Goal: Task Accomplishment & Management: Complete application form

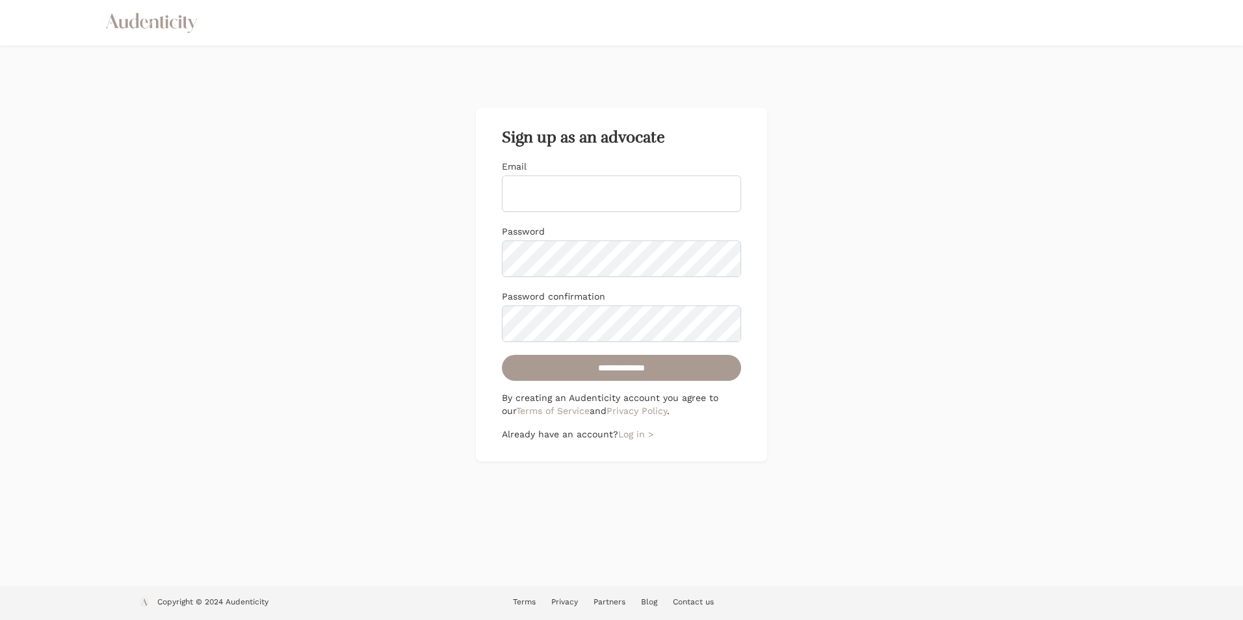
click at [591, 202] on input "Email" at bounding box center [621, 194] width 239 height 36
click at [461, 182] on div "**********" at bounding box center [621, 316] width 1243 height 541
click at [661, 369] on input "**********" at bounding box center [621, 368] width 239 height 26
click at [609, 200] on input "Email" at bounding box center [621, 194] width 239 height 36
type input "**********"
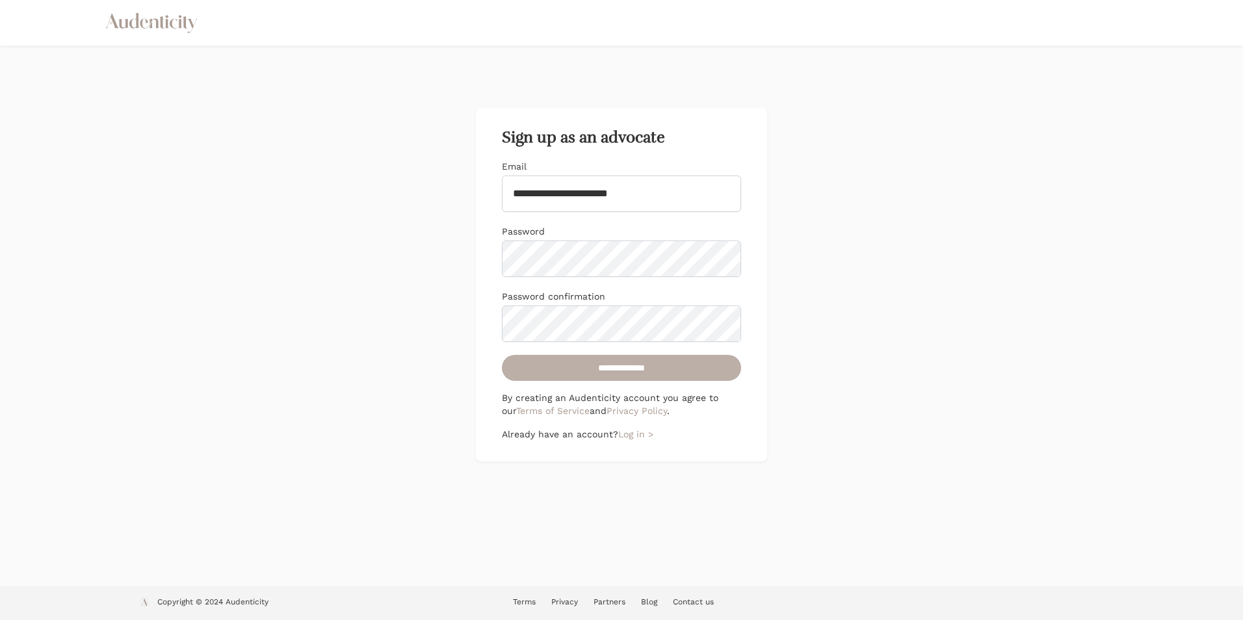
click at [611, 364] on input "**********" at bounding box center [621, 368] width 239 height 26
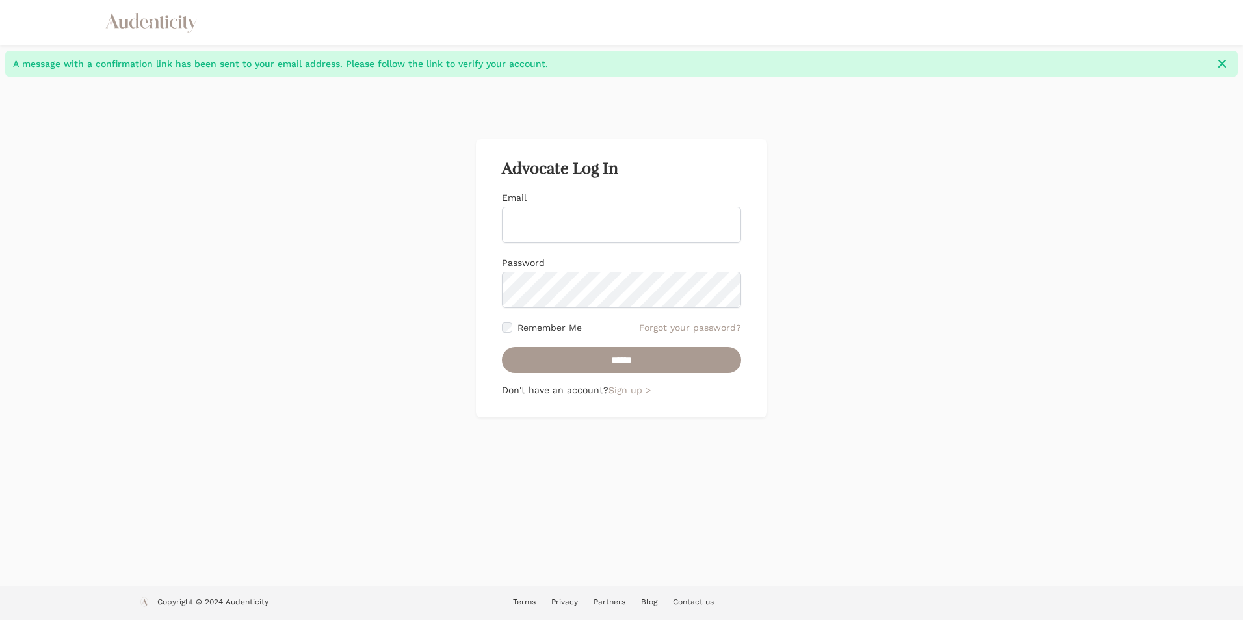
click at [590, 227] on input "Email" at bounding box center [621, 225] width 239 height 36
type input "**********"
click at [572, 356] on input "******" at bounding box center [621, 360] width 239 height 26
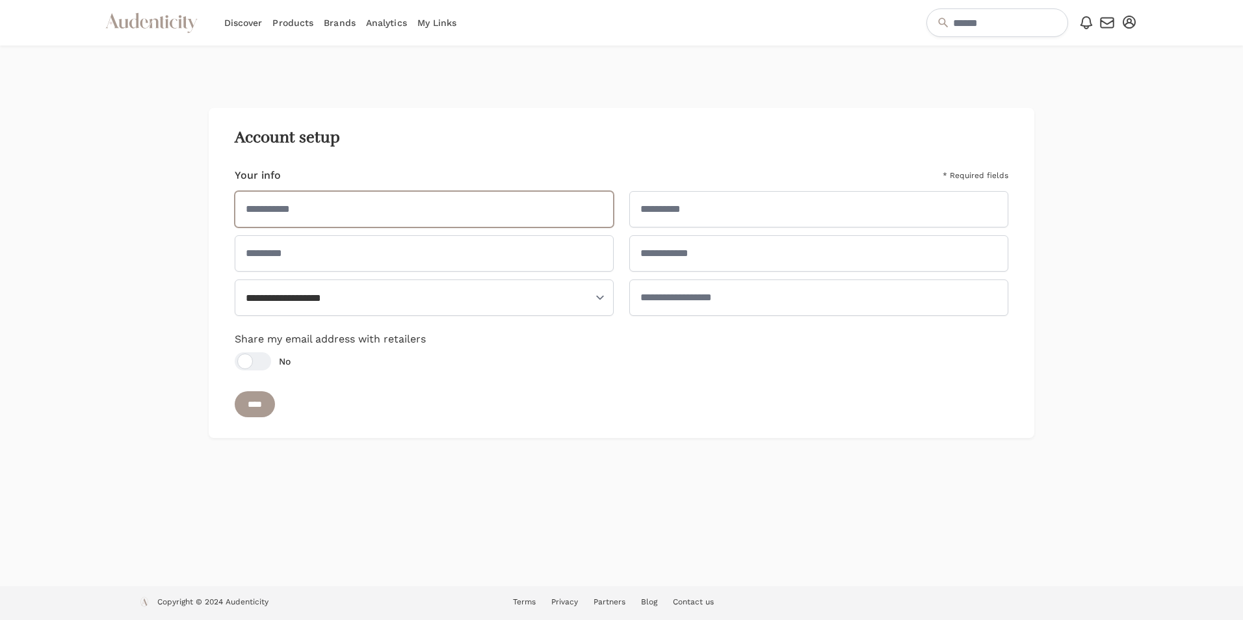
click at [380, 211] on input "text" at bounding box center [424, 209] width 379 height 36
type input "********"
select select "**"
click at [439, 258] on input "text" at bounding box center [424, 253] width 379 height 36
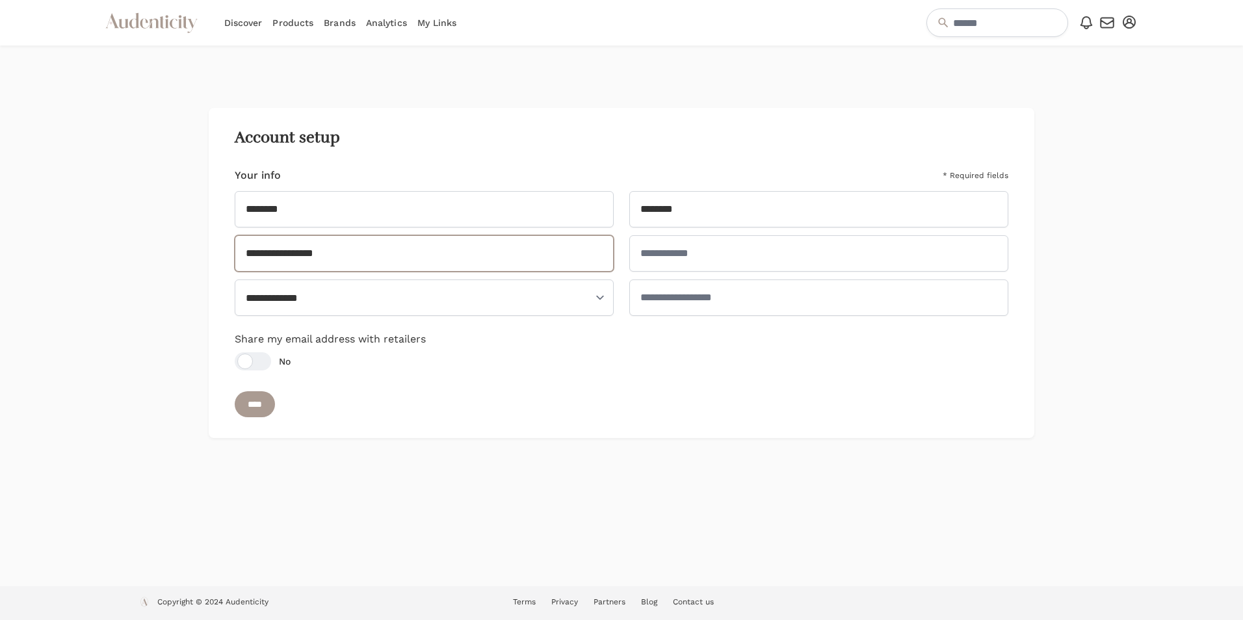
type input "**********"
click at [678, 251] on input "text" at bounding box center [818, 253] width 379 height 36
type input "*"
type input "**********"
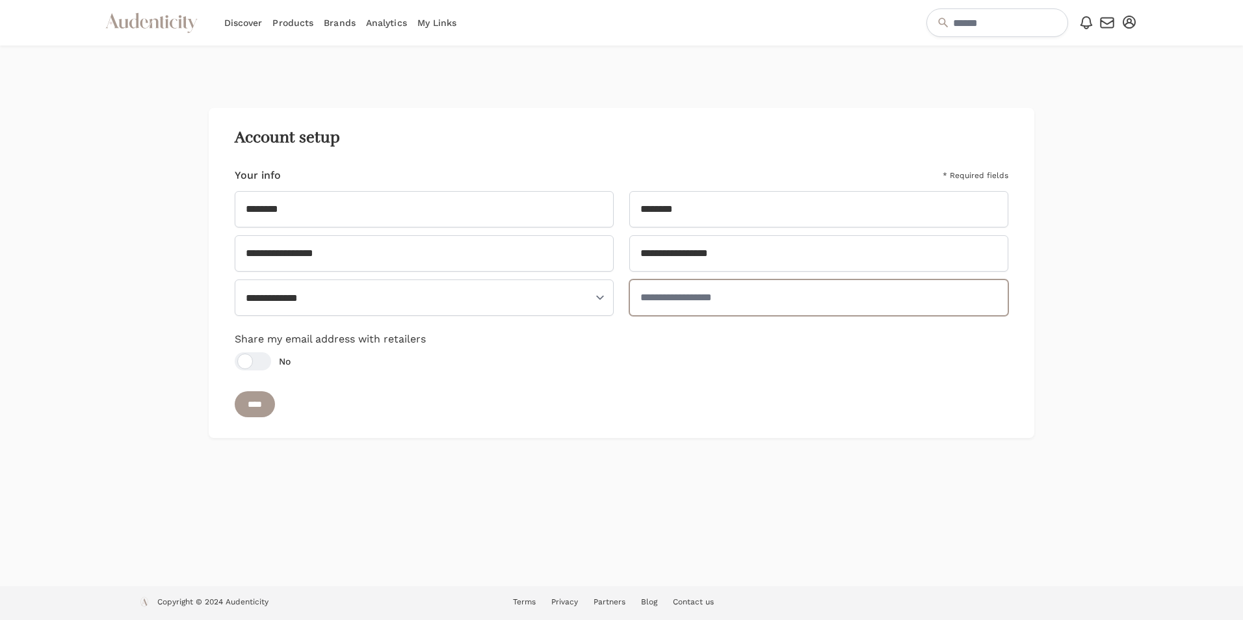
click at [735, 296] on input "text" at bounding box center [818, 298] width 379 height 36
type input "**********"
click at [254, 401] on input "****" at bounding box center [255, 404] width 40 height 26
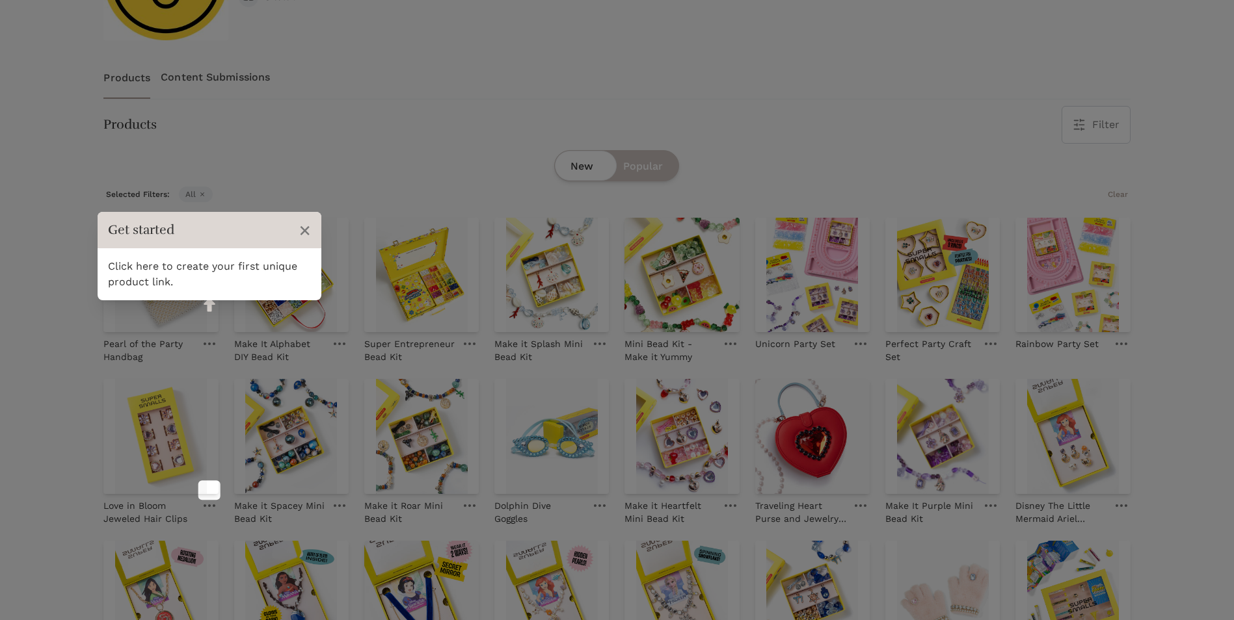
scroll to position [260, 0]
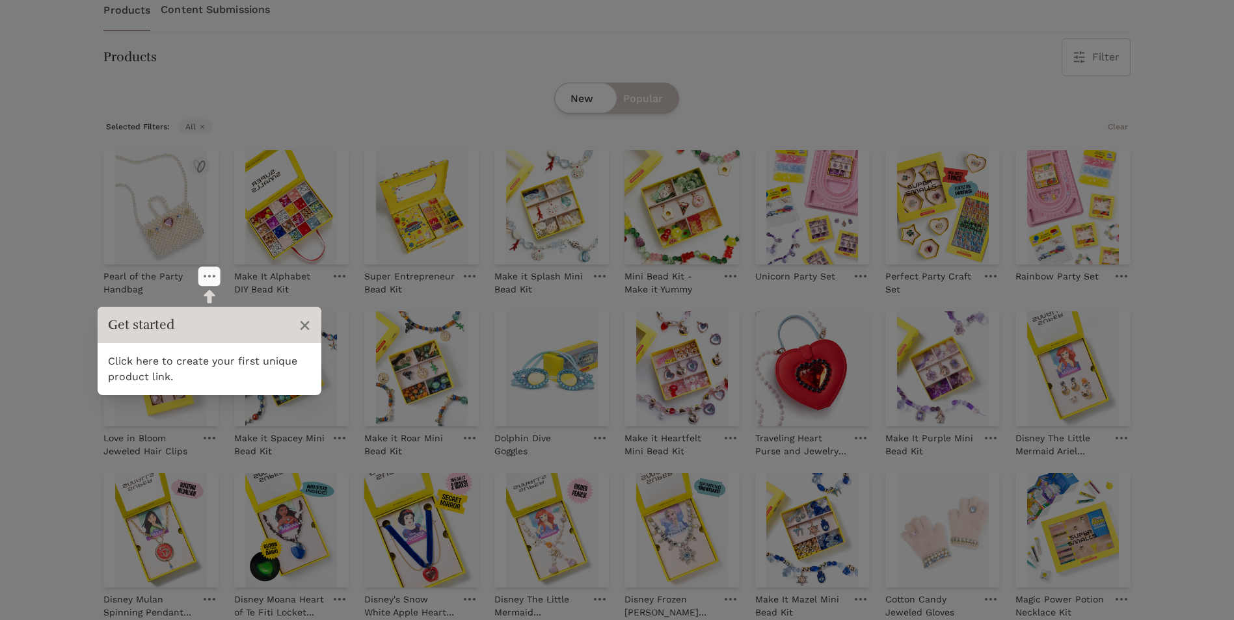
click at [210, 275] on icon at bounding box center [210, 276] width 12 height 3
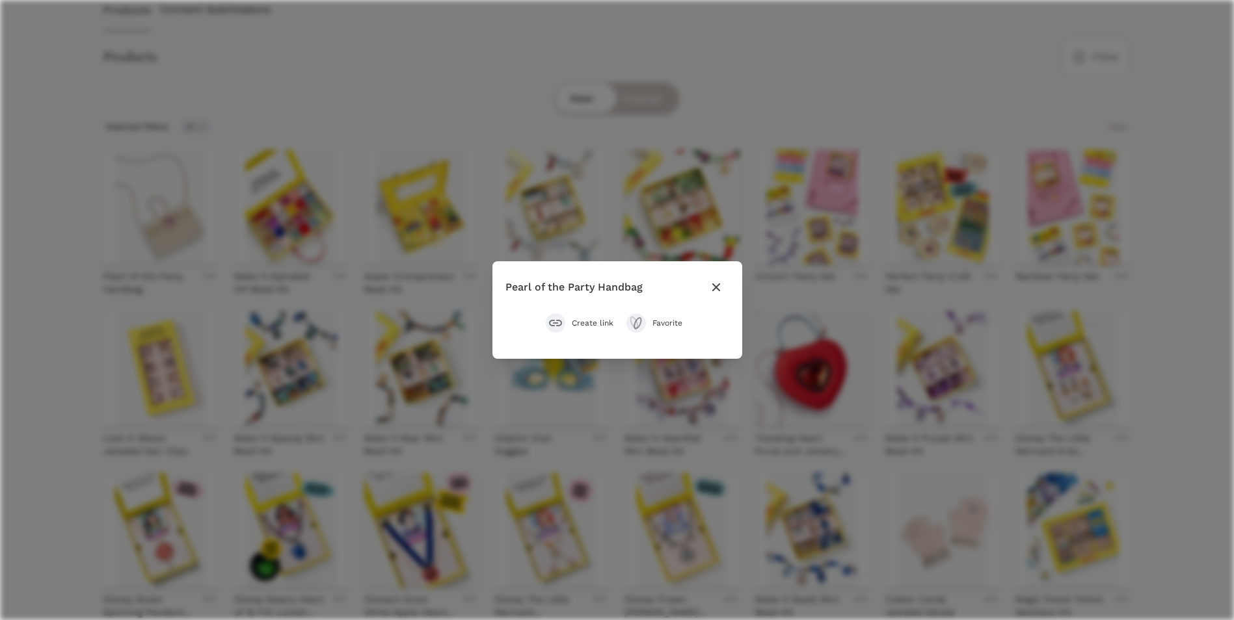
click at [710, 286] on icon "button" at bounding box center [716, 288] width 16 height 16
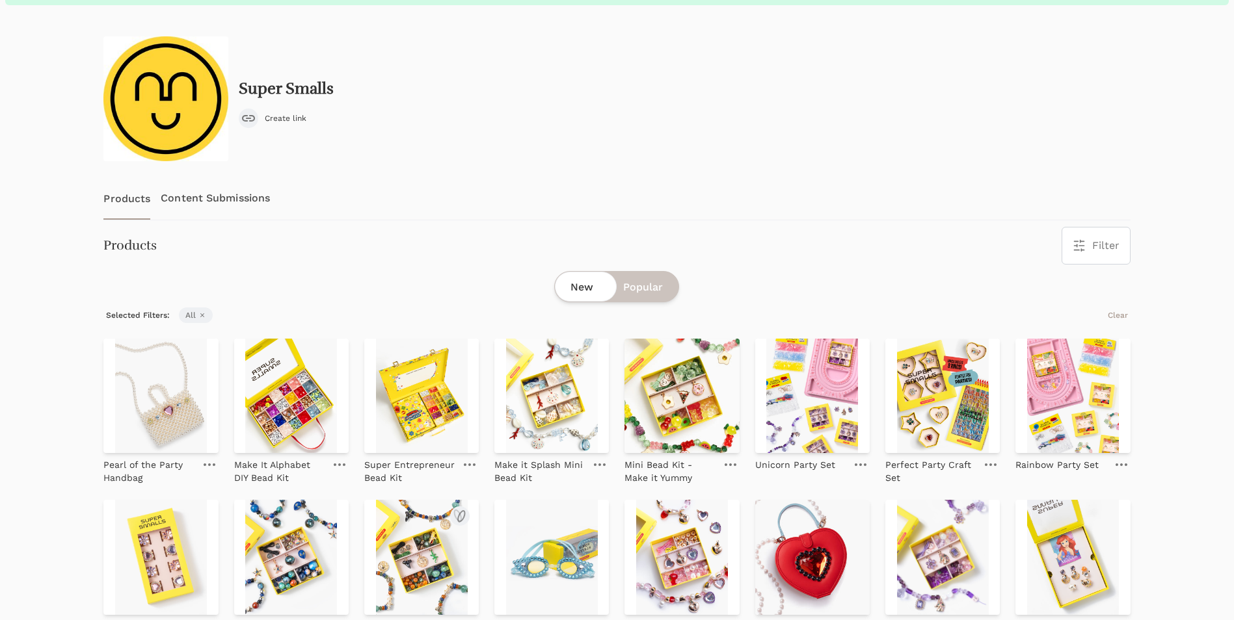
scroll to position [65, 0]
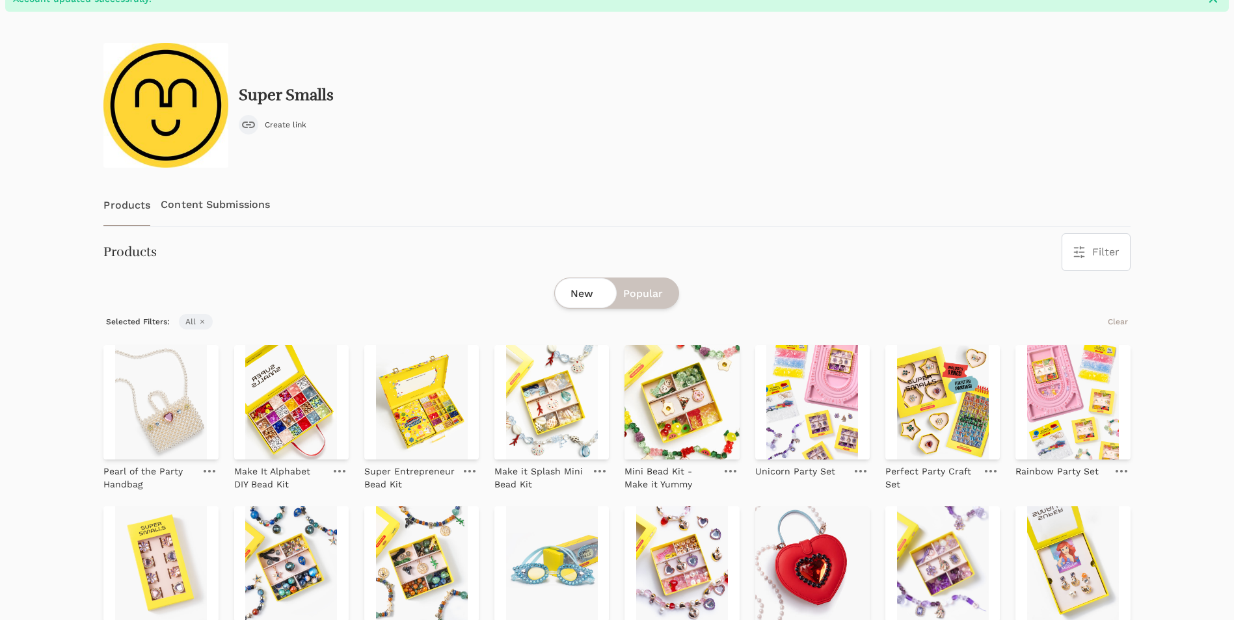
click at [187, 201] on link "Content Submissions" at bounding box center [215, 204] width 109 height 43
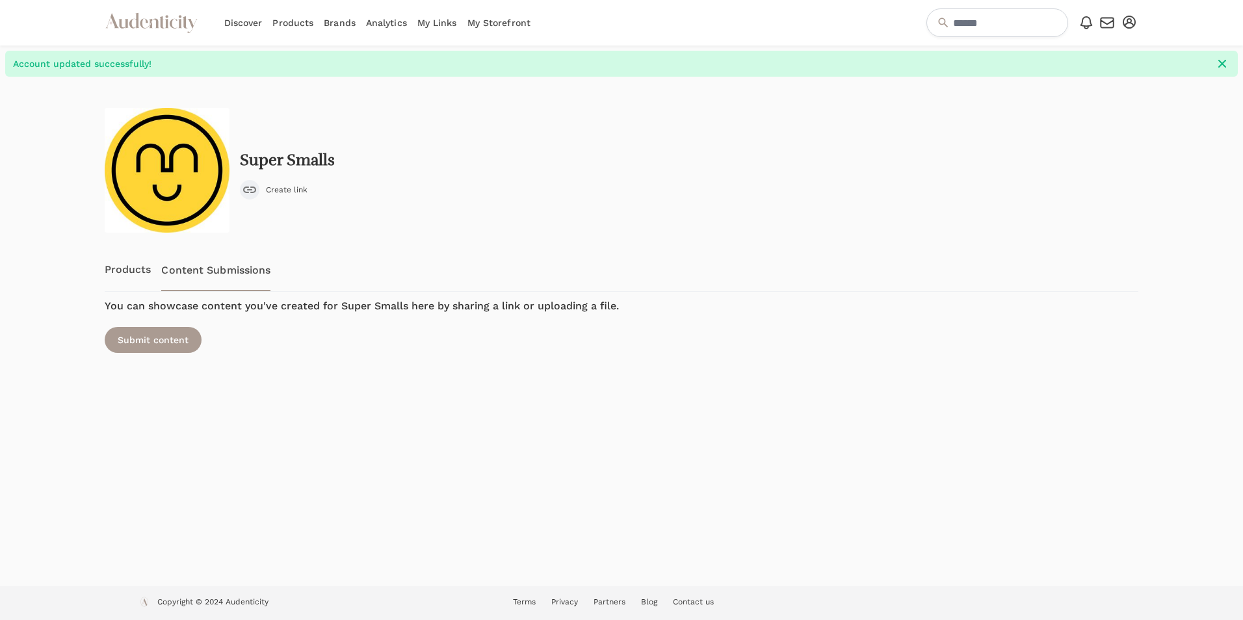
click at [123, 275] on link "Products" at bounding box center [128, 269] width 47 height 43
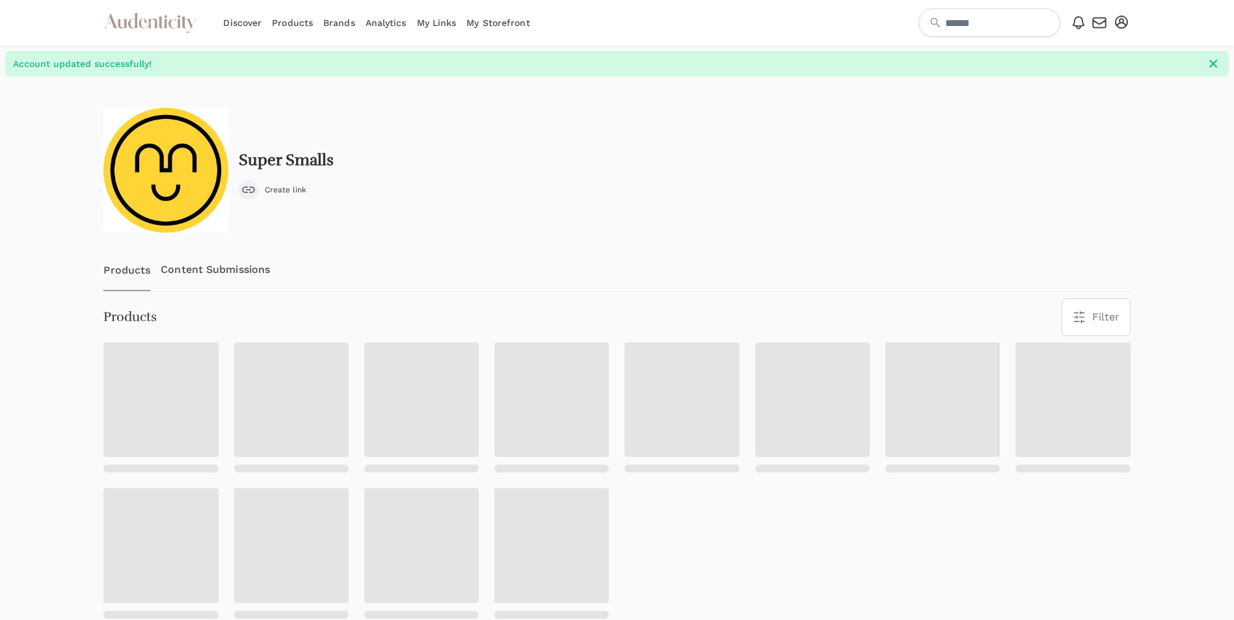
click at [438, 22] on link "My Links" at bounding box center [437, 23] width 40 height 46
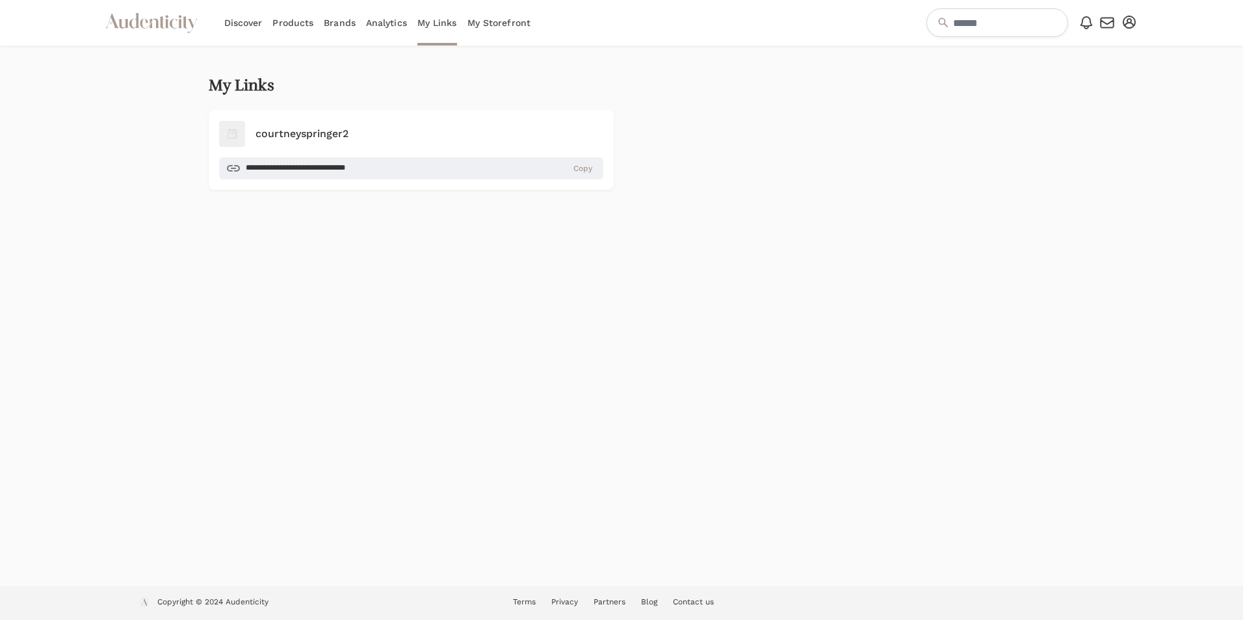
click at [236, 24] on link "Discover" at bounding box center [243, 23] width 38 height 46
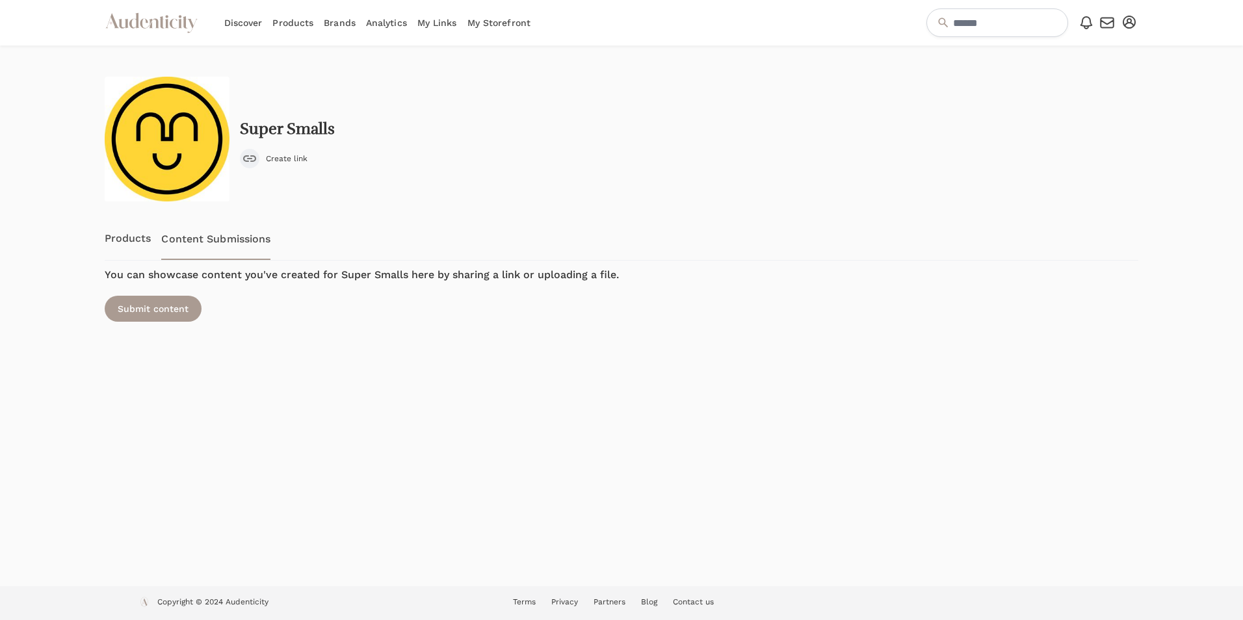
click at [139, 241] on link "Products" at bounding box center [128, 238] width 47 height 43
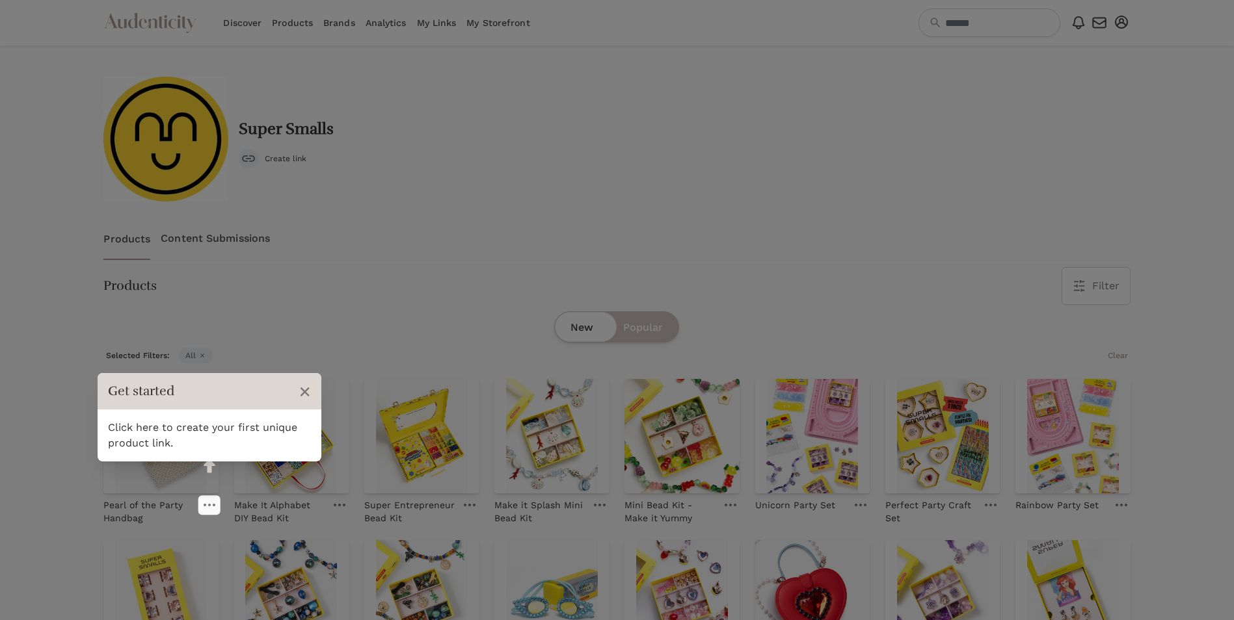
click at [297, 396] on header "Get started ×" at bounding box center [210, 391] width 224 height 36
click at [300, 389] on span "×" at bounding box center [304, 391] width 12 height 25
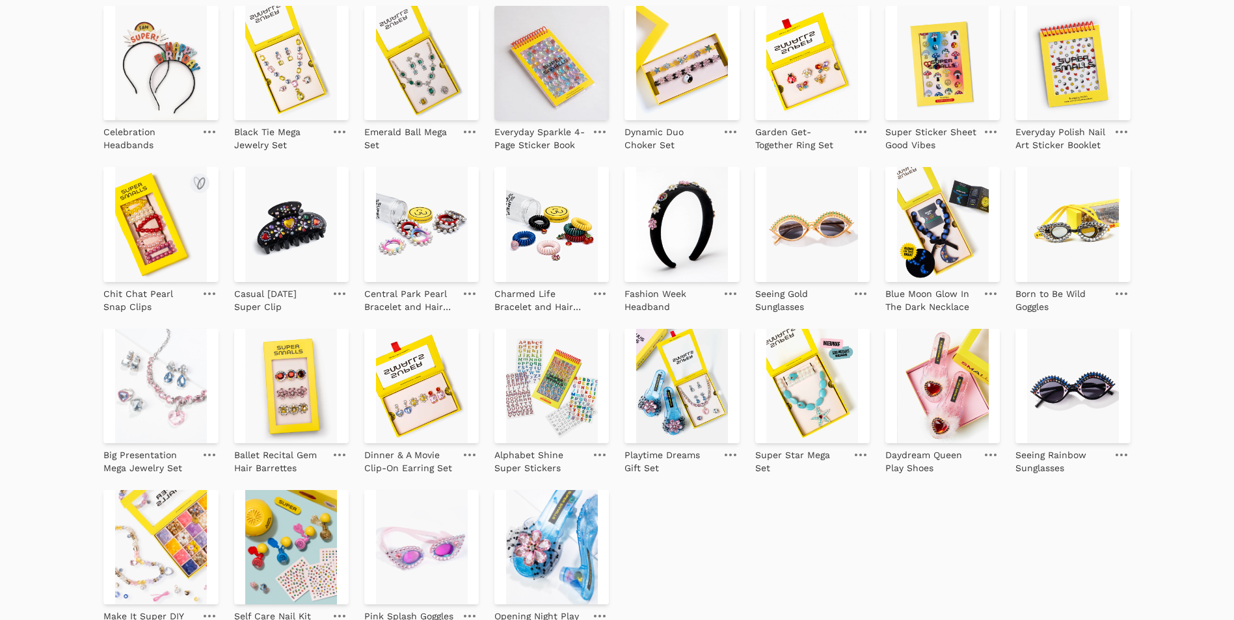
scroll to position [1015, 0]
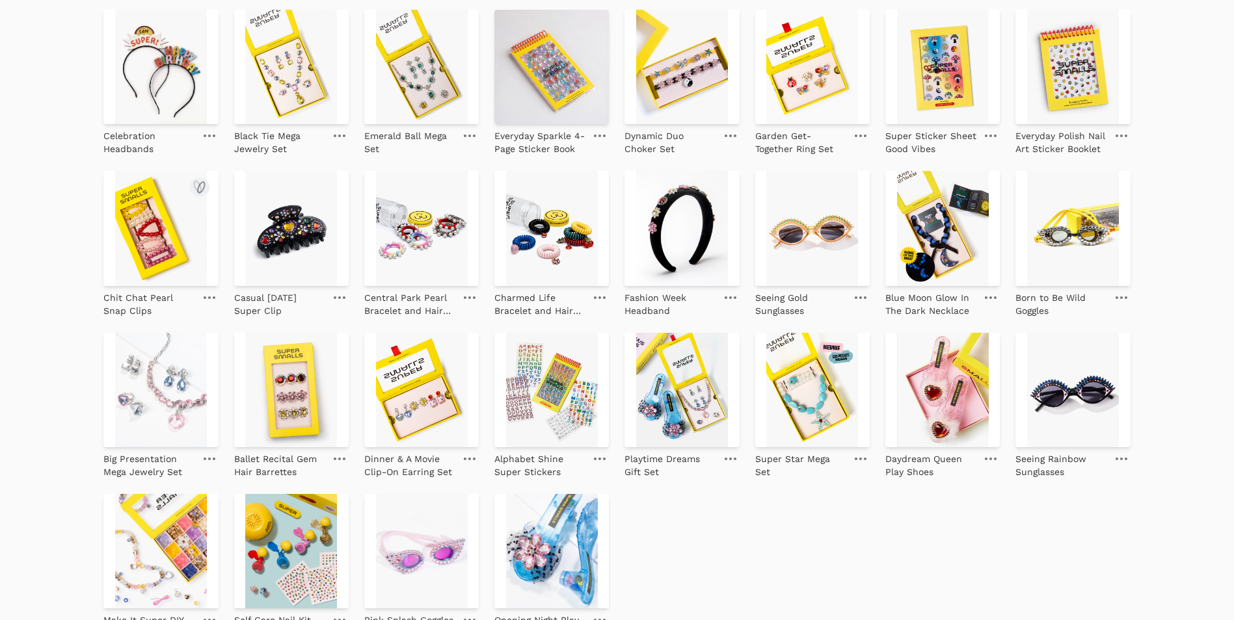
click at [211, 300] on link at bounding box center [209, 298] width 18 height 16
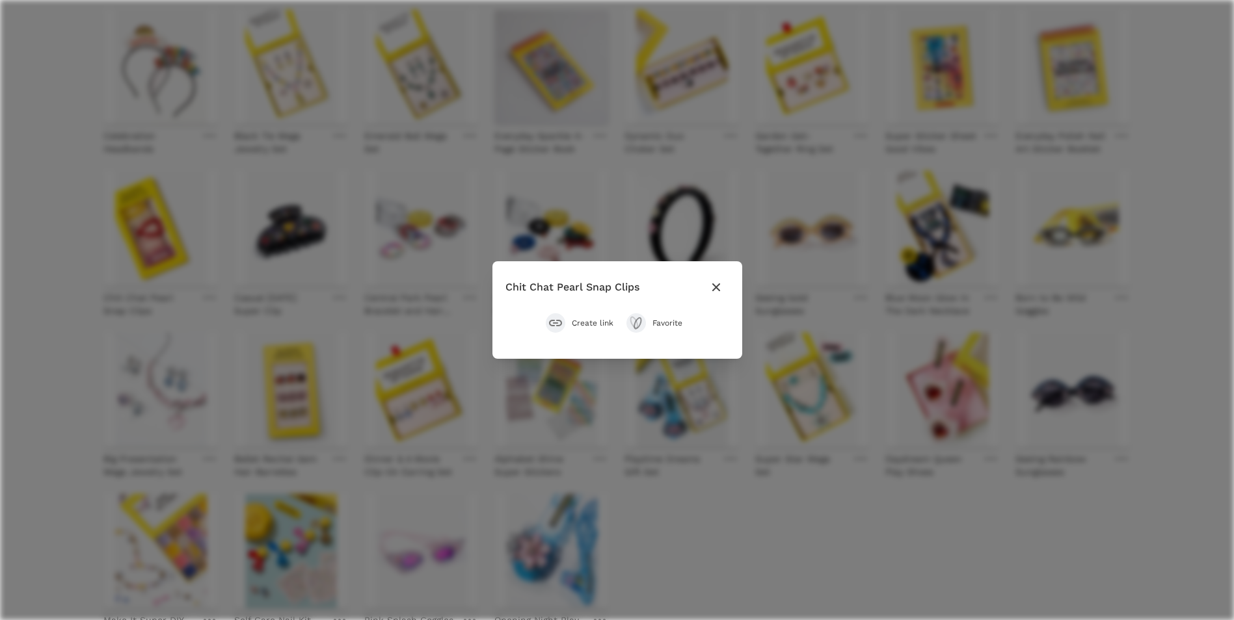
click at [577, 319] on span "Create link" at bounding box center [593, 323] width 42 height 10
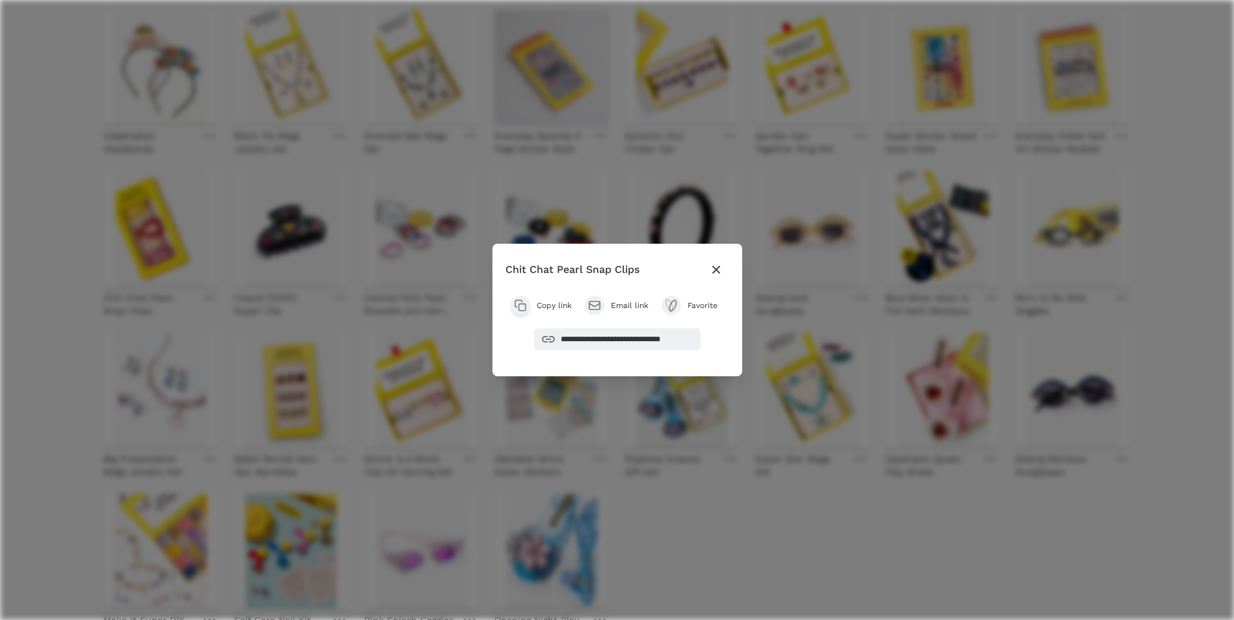
click at [605, 306] on link "Email link" at bounding box center [617, 306] width 64 height 20
click at [594, 311] on icon at bounding box center [594, 305] width 13 height 13
click at [623, 306] on span "Email link" at bounding box center [630, 305] width 38 height 10
click at [628, 342] on input "**********" at bounding box center [617, 339] width 166 height 22
drag, startPoint x: 683, startPoint y: 335, endPoint x: 537, endPoint y: 336, distance: 145.7
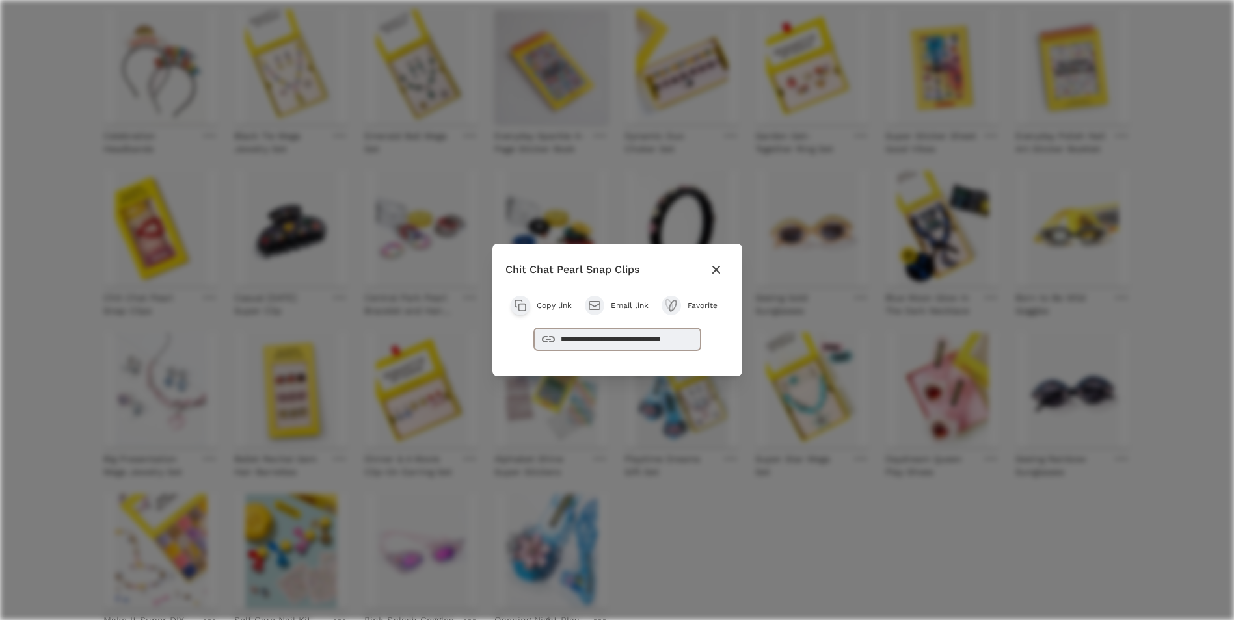
click at [537, 336] on input "**********" at bounding box center [617, 339] width 166 height 22
drag, startPoint x: 537, startPoint y: 336, endPoint x: 588, endPoint y: 337, distance: 51.4
click at [718, 268] on icon "button" at bounding box center [715, 270] width 8 height 8
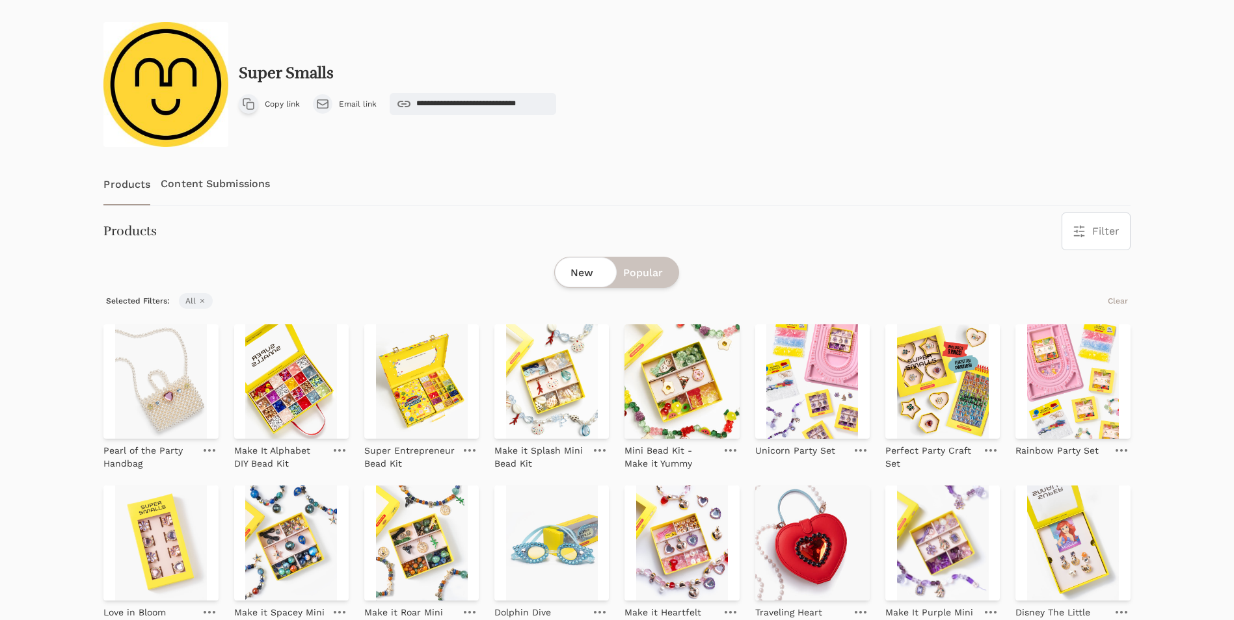
scroll to position [0, 0]
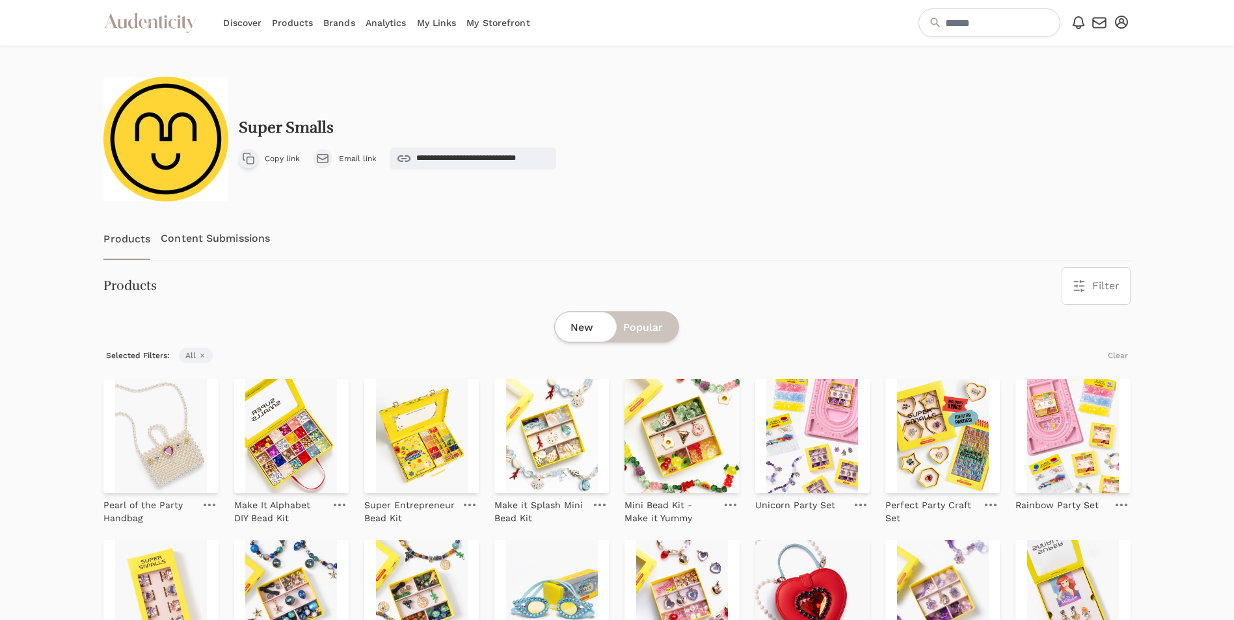
click at [662, 326] on span "Popular" at bounding box center [643, 328] width 40 height 16
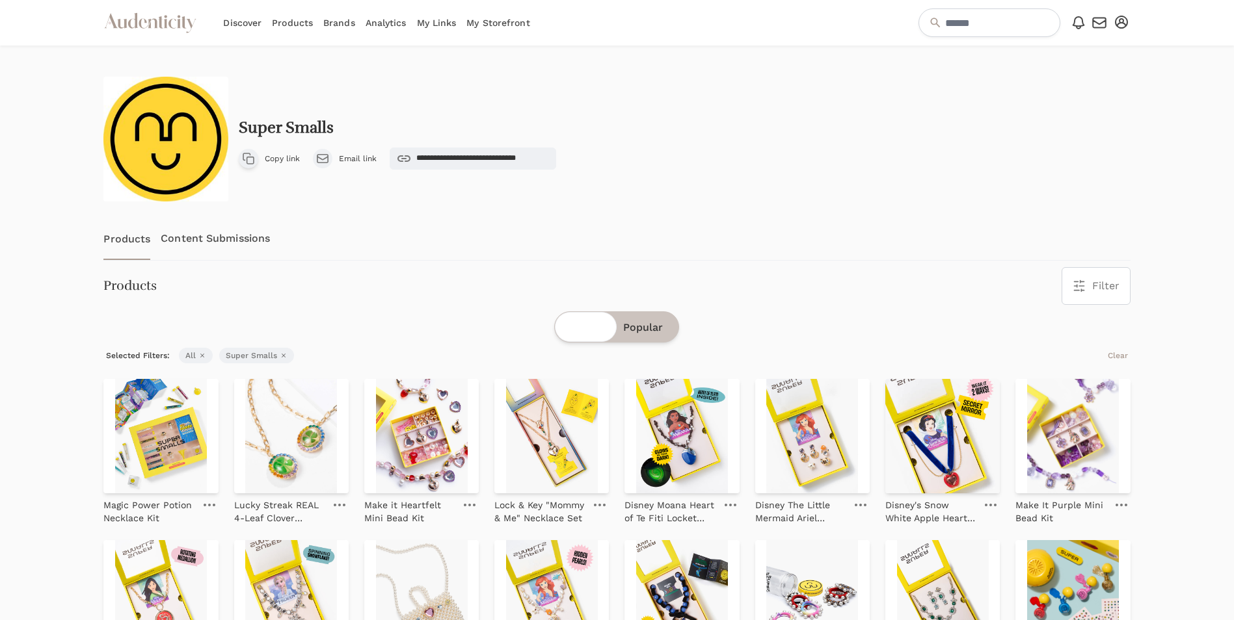
click at [165, 16] on icon "Audenticity Logo" at bounding box center [150, 22] width 94 height 23
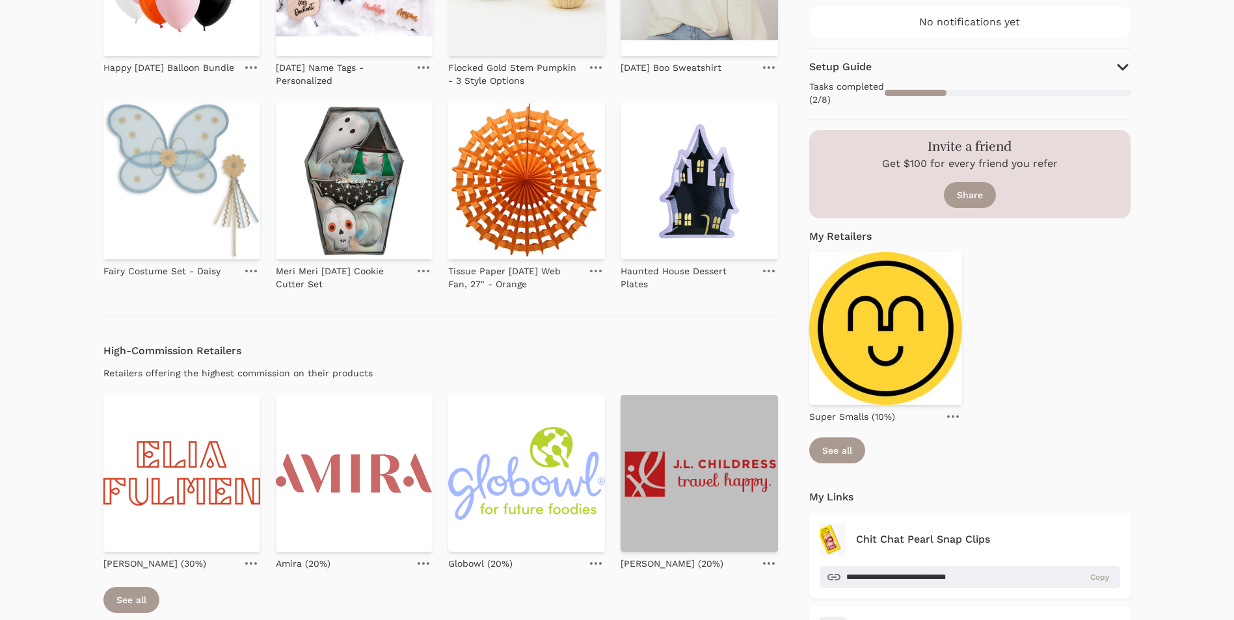
scroll to position [65, 0]
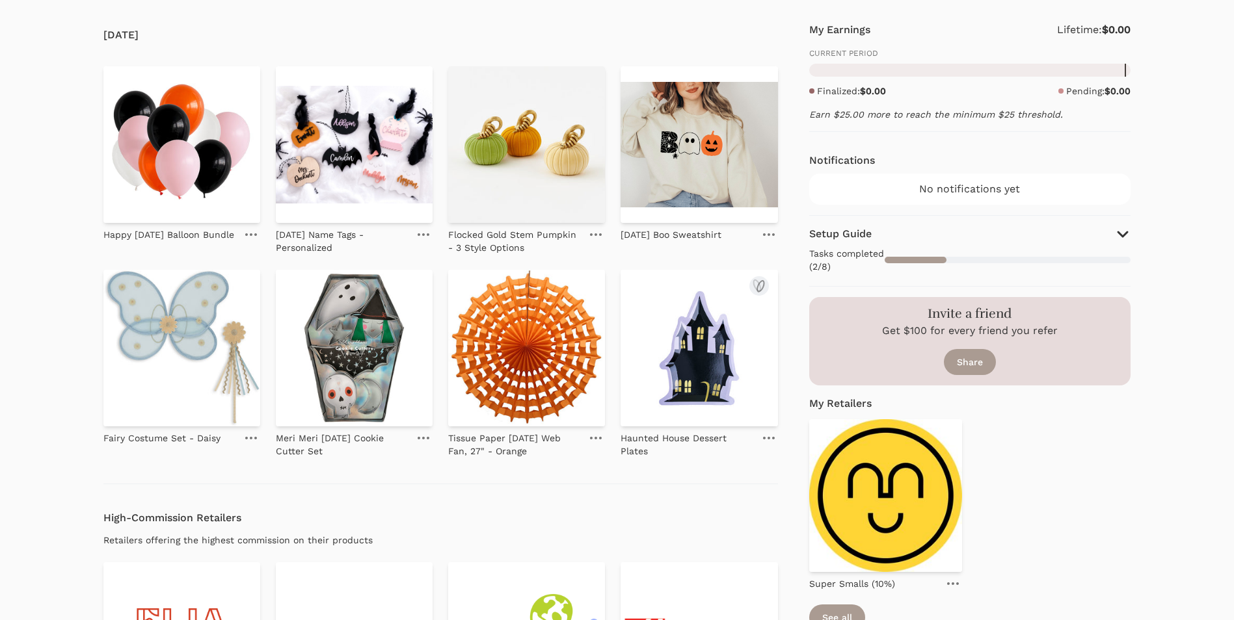
click at [692, 313] on img at bounding box center [698, 348] width 157 height 157
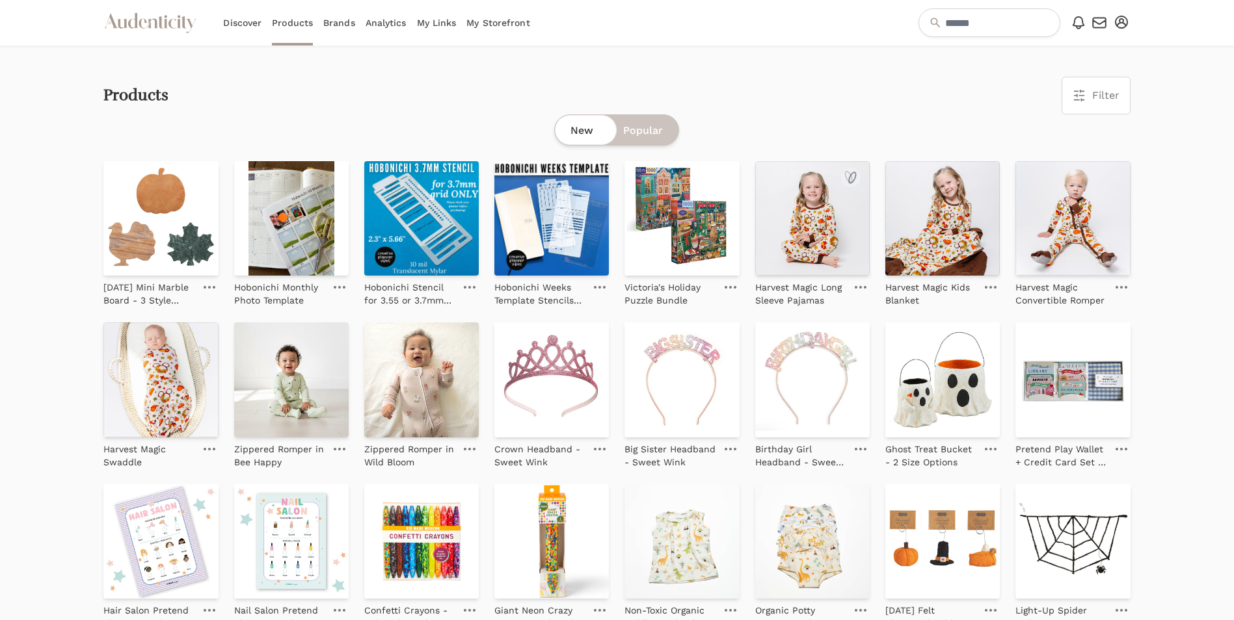
click at [864, 288] on icon at bounding box center [860, 287] width 12 height 3
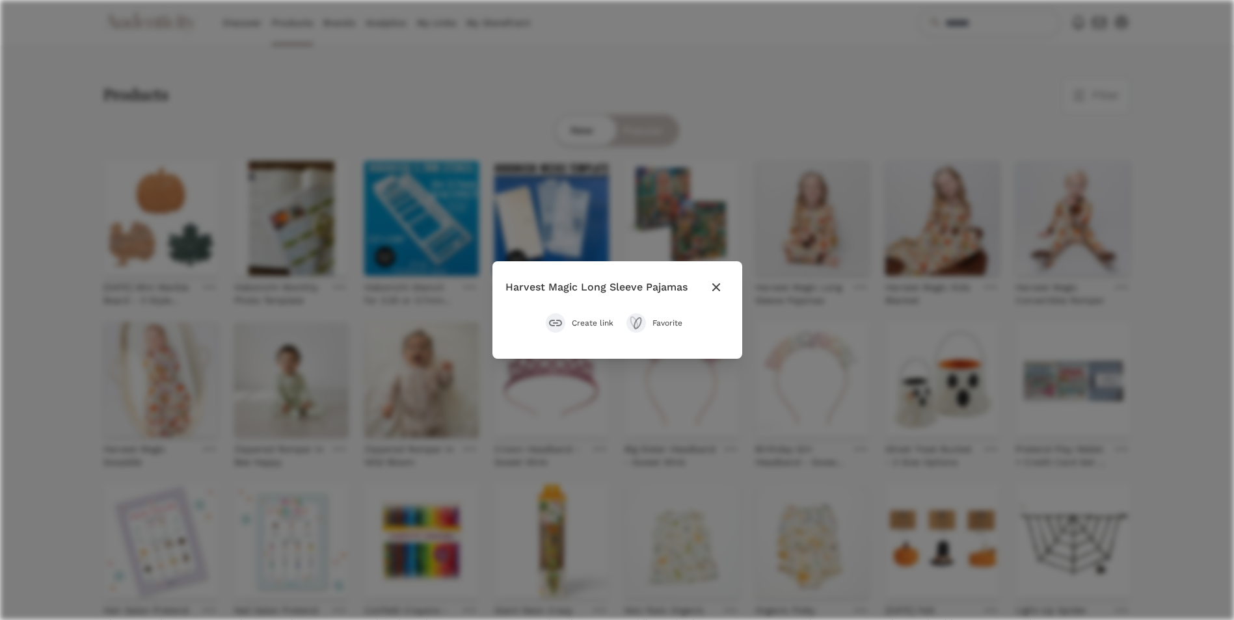
click at [646, 317] on button "Favorite" at bounding box center [657, 323] width 62 height 20
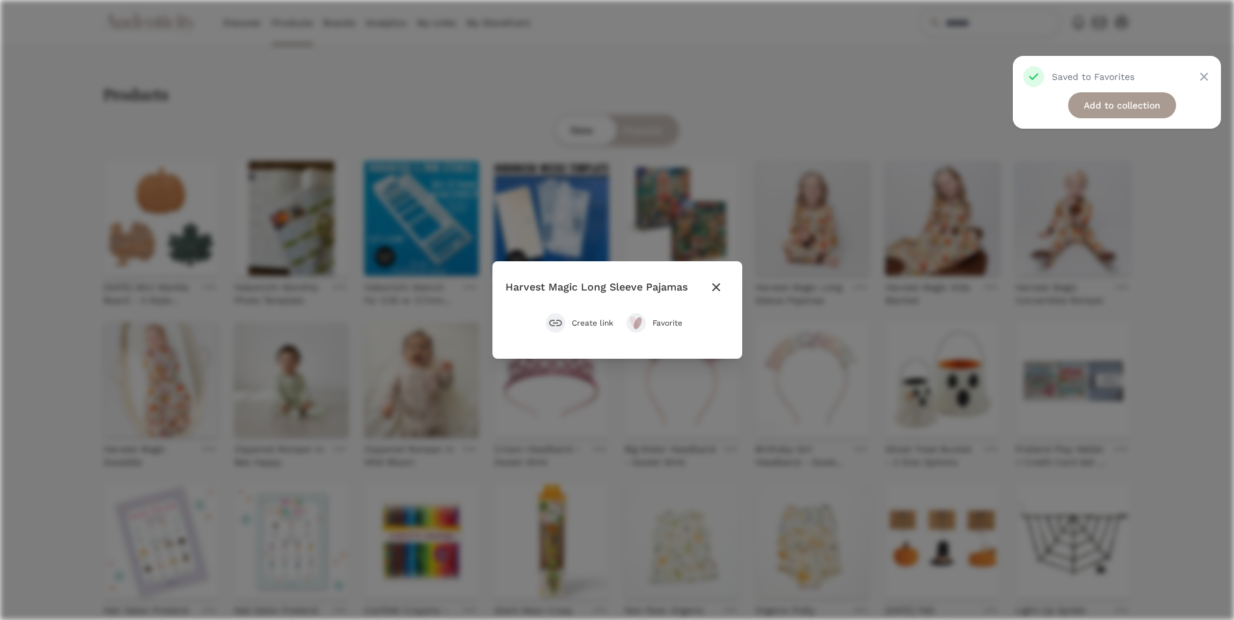
click at [715, 288] on icon "button" at bounding box center [715, 288] width 8 height 8
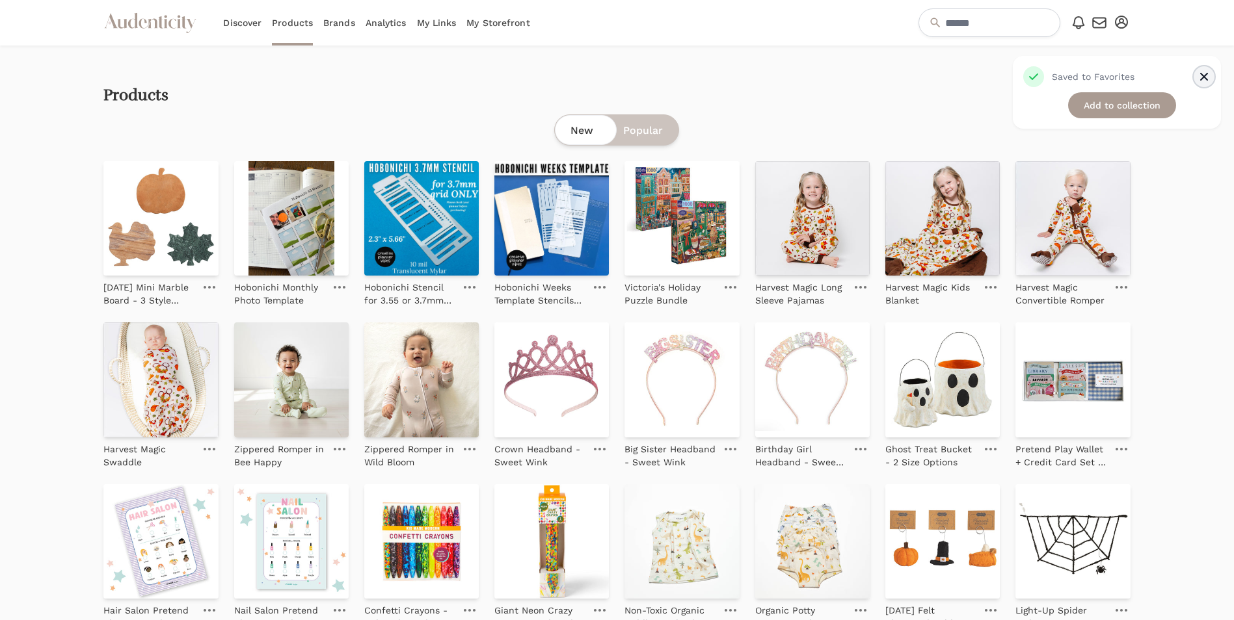
click at [1202, 72] on icon "Close" at bounding box center [1203, 76] width 13 height 13
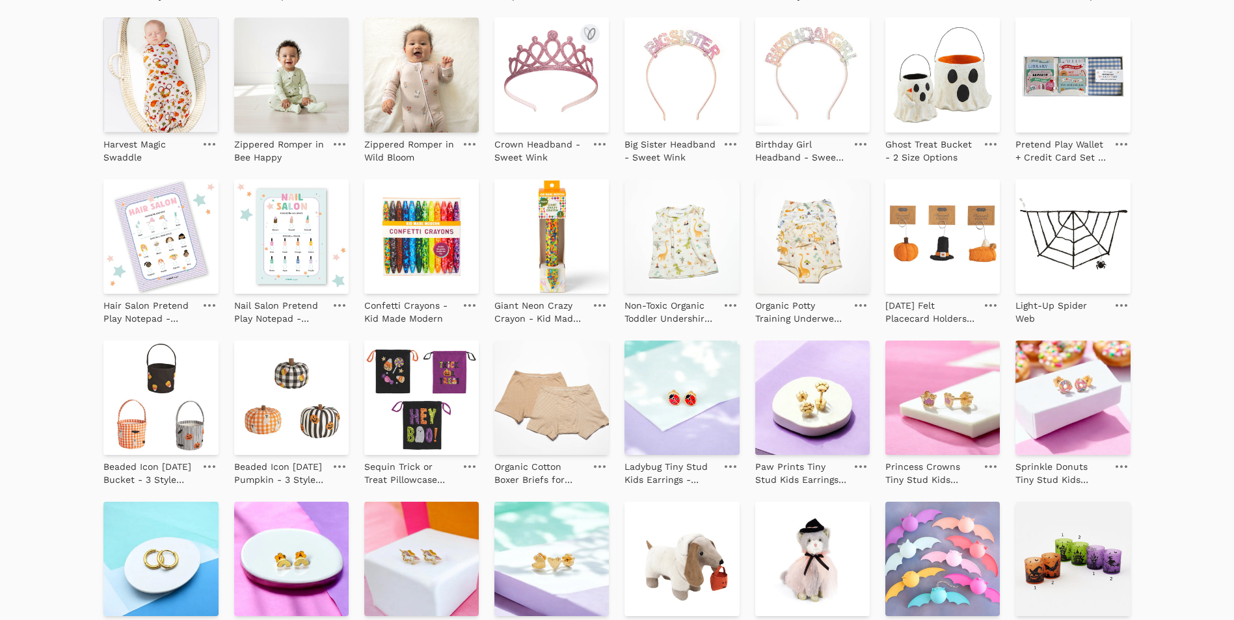
scroll to position [325, 0]
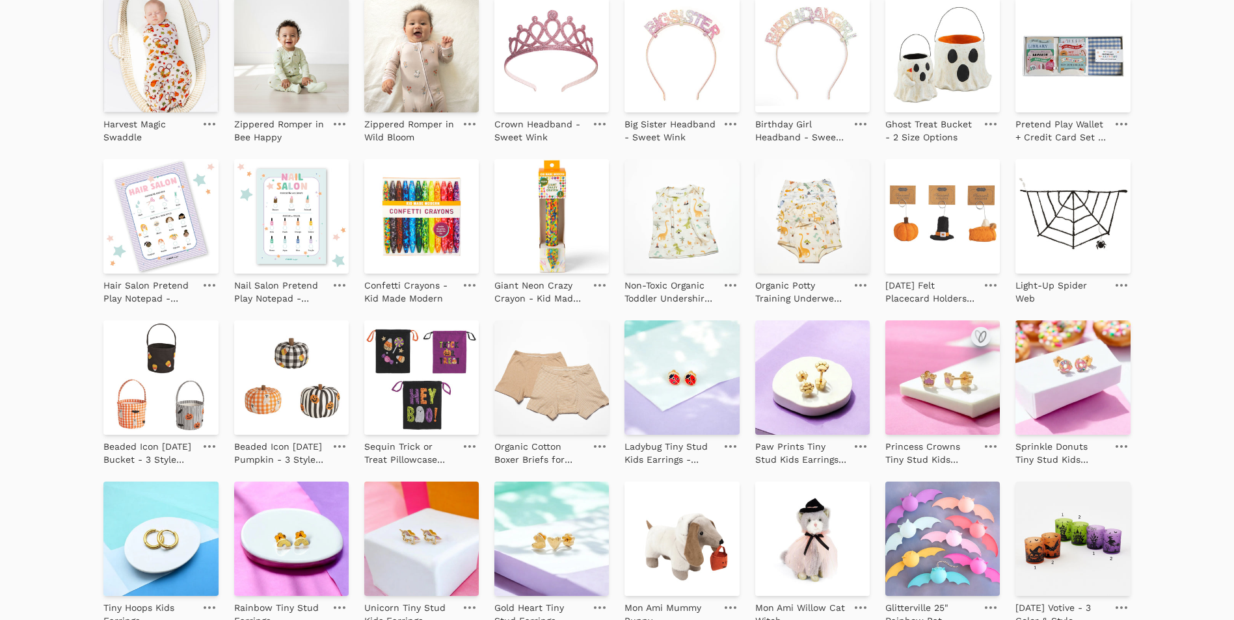
click at [981, 339] on icon "submit" at bounding box center [981, 337] width 16 height 16
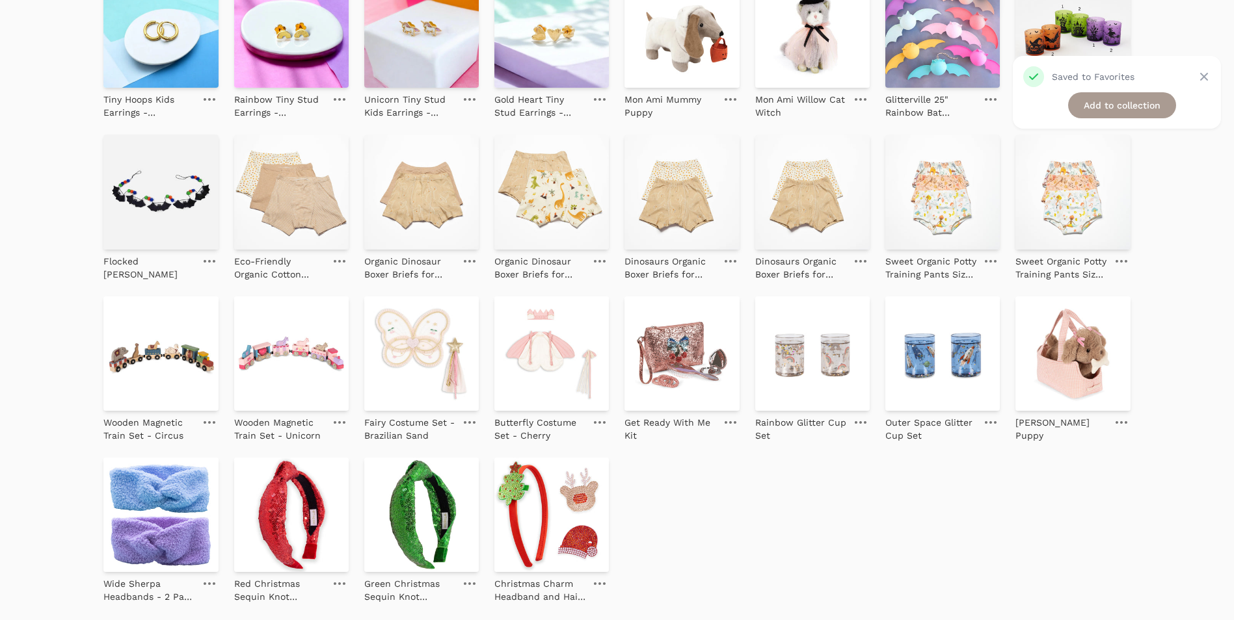
scroll to position [845, 0]
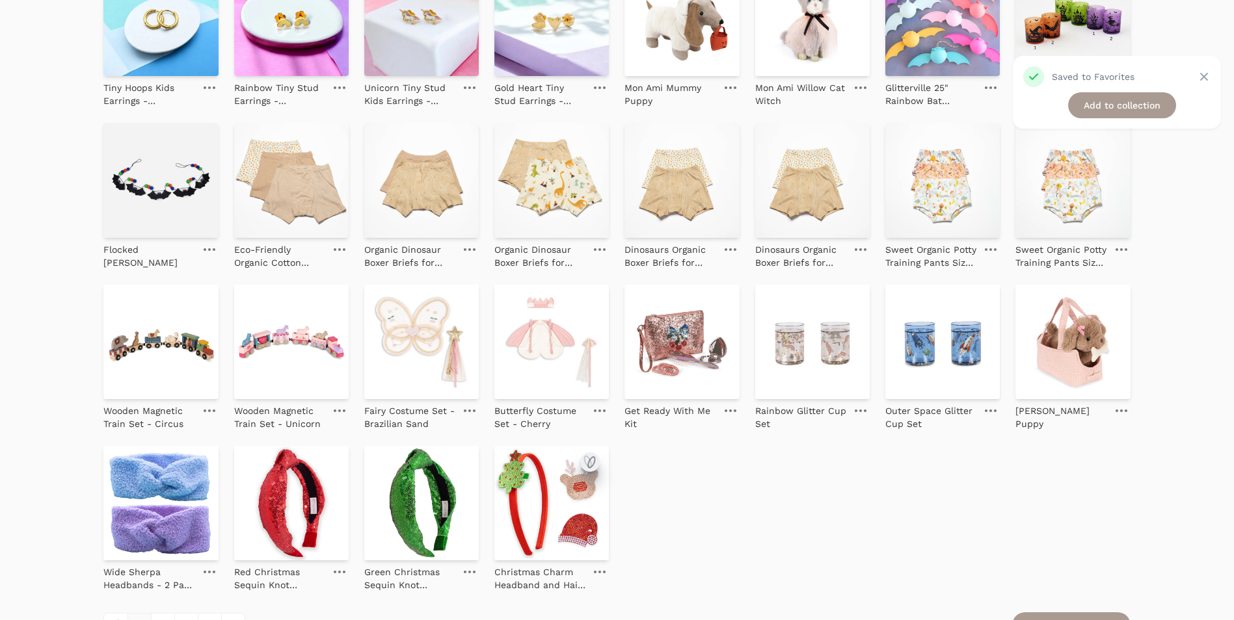
click at [592, 462] on icon "submit" at bounding box center [590, 463] width 16 height 16
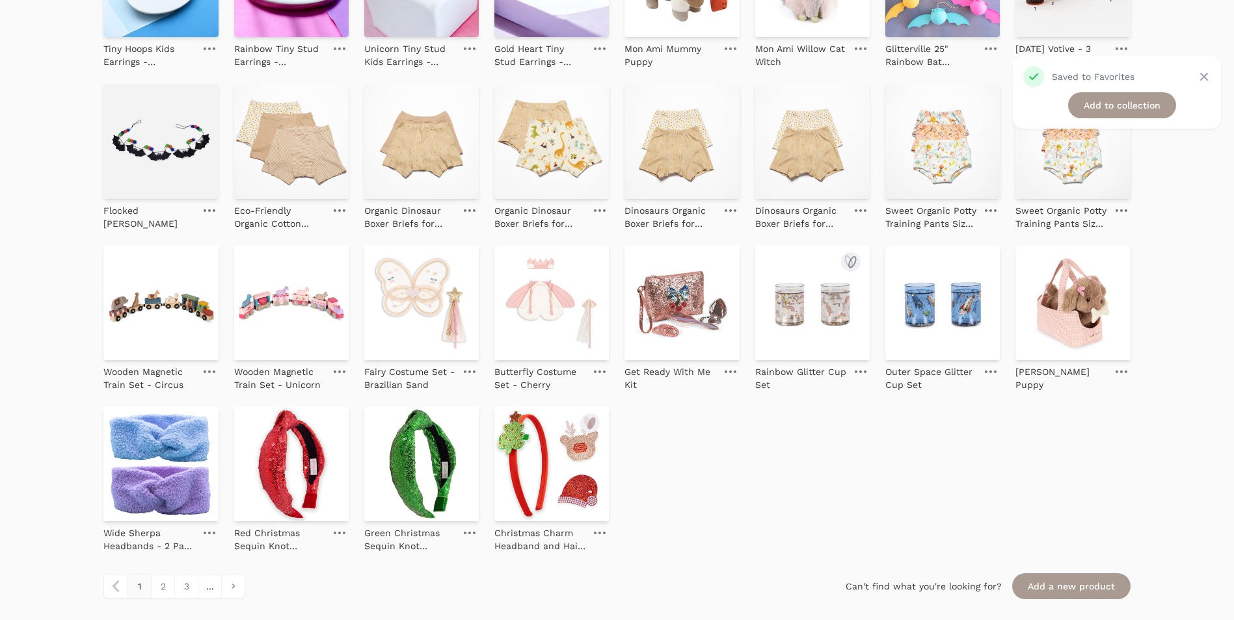
scroll to position [929, 0]
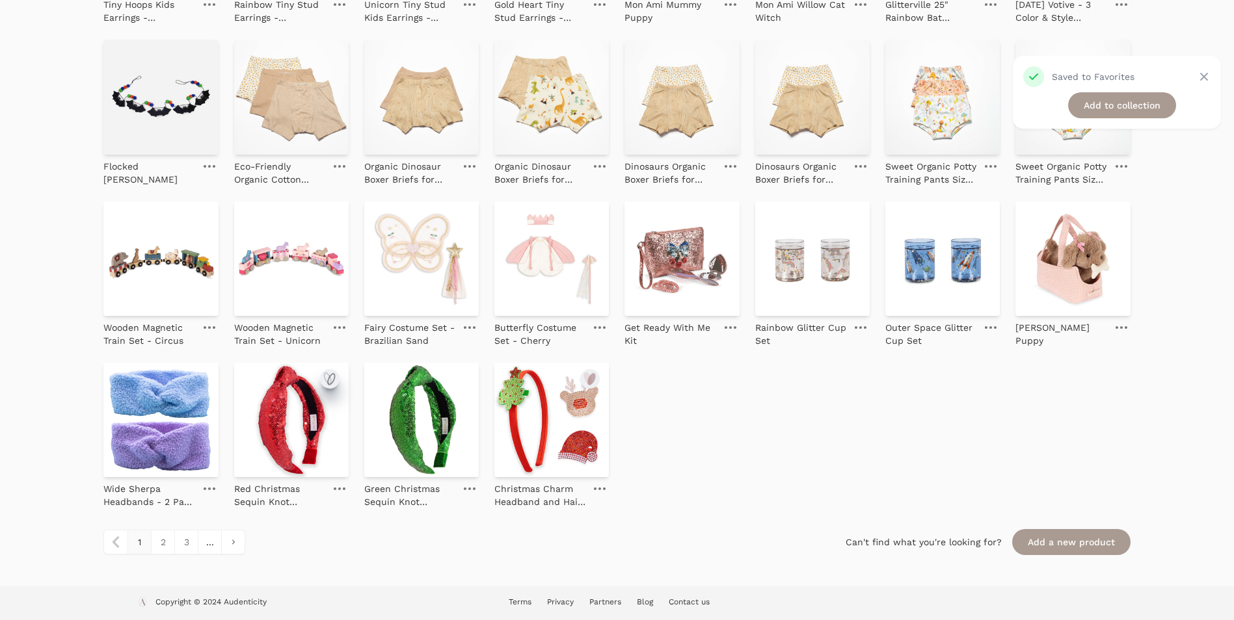
click at [325, 374] on icon "submit" at bounding box center [327, 378] width 7 height 11
click at [453, 382] on icon "submit" at bounding box center [460, 379] width 16 height 16
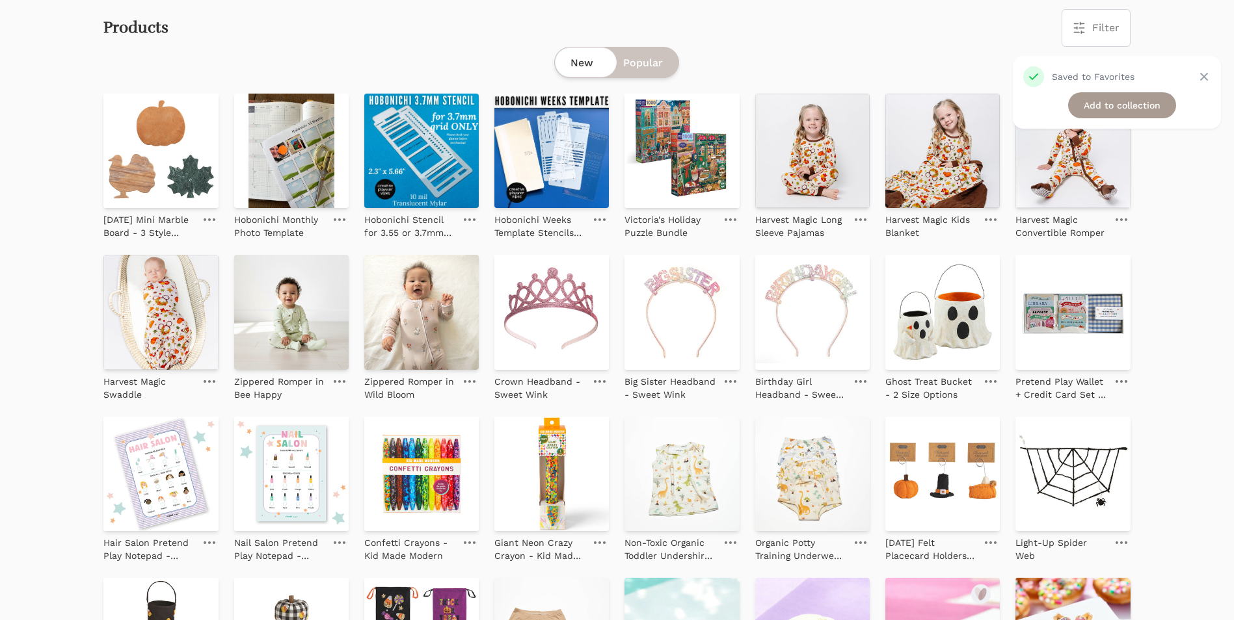
scroll to position [0, 0]
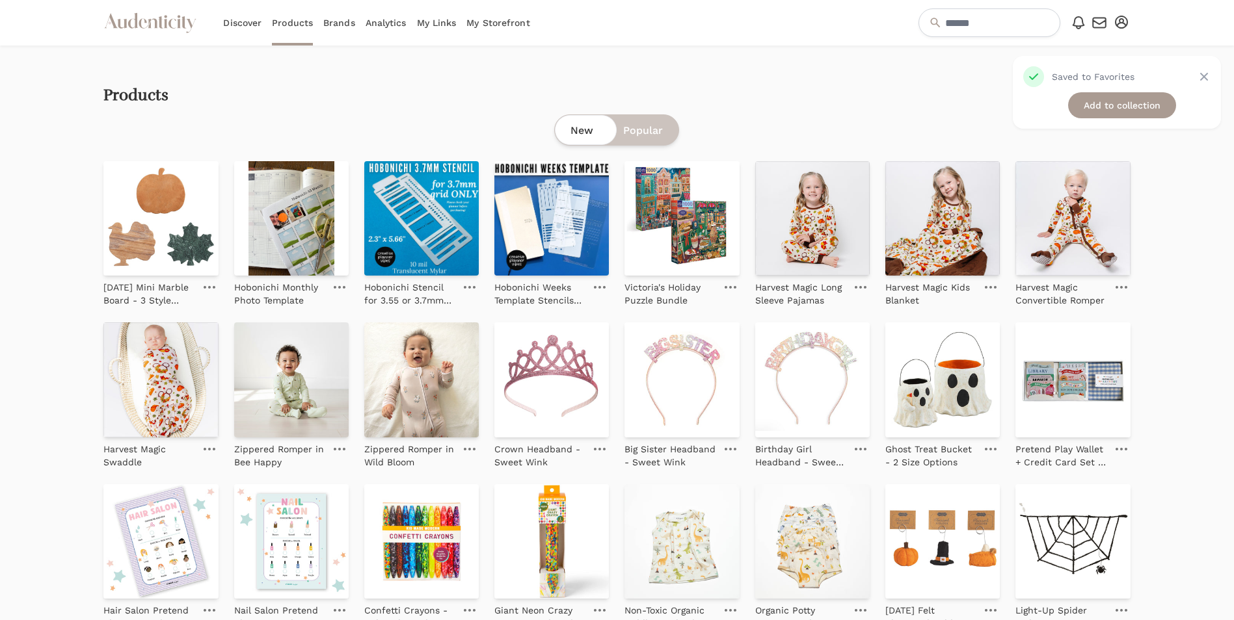
click at [641, 136] on span "Popular" at bounding box center [643, 131] width 40 height 16
click at [432, 25] on link "My Links" at bounding box center [437, 23] width 40 height 46
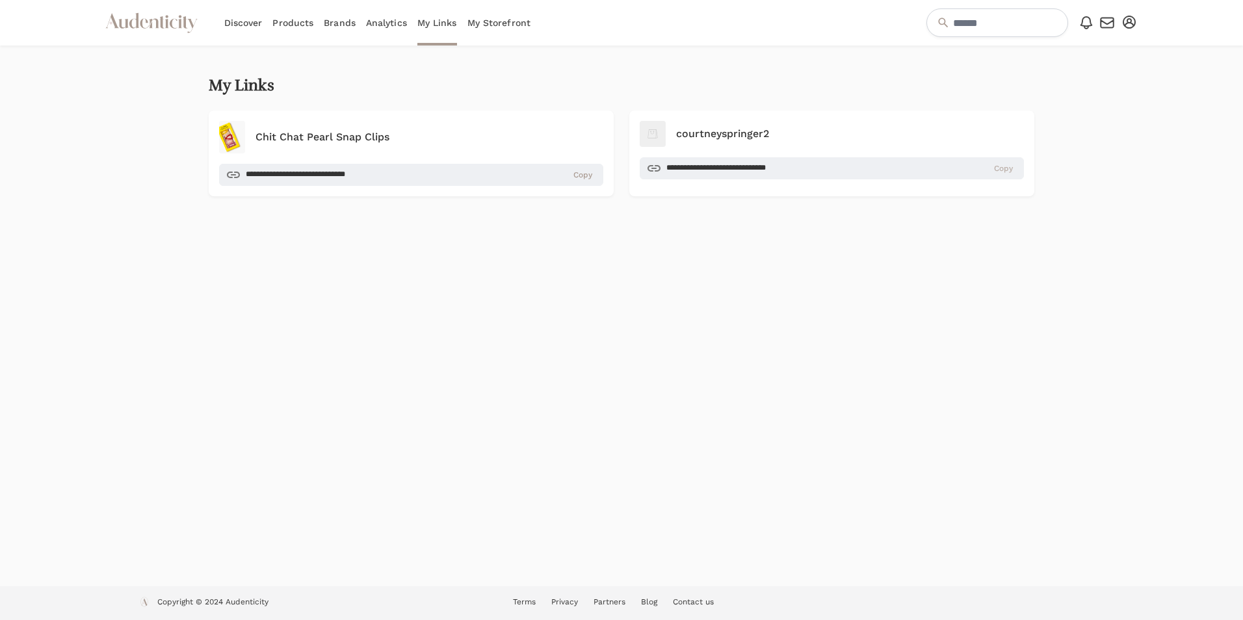
click at [1001, 168] on span "Copy" at bounding box center [1003, 168] width 19 height 10
click at [242, 21] on link "Discover" at bounding box center [243, 23] width 38 height 46
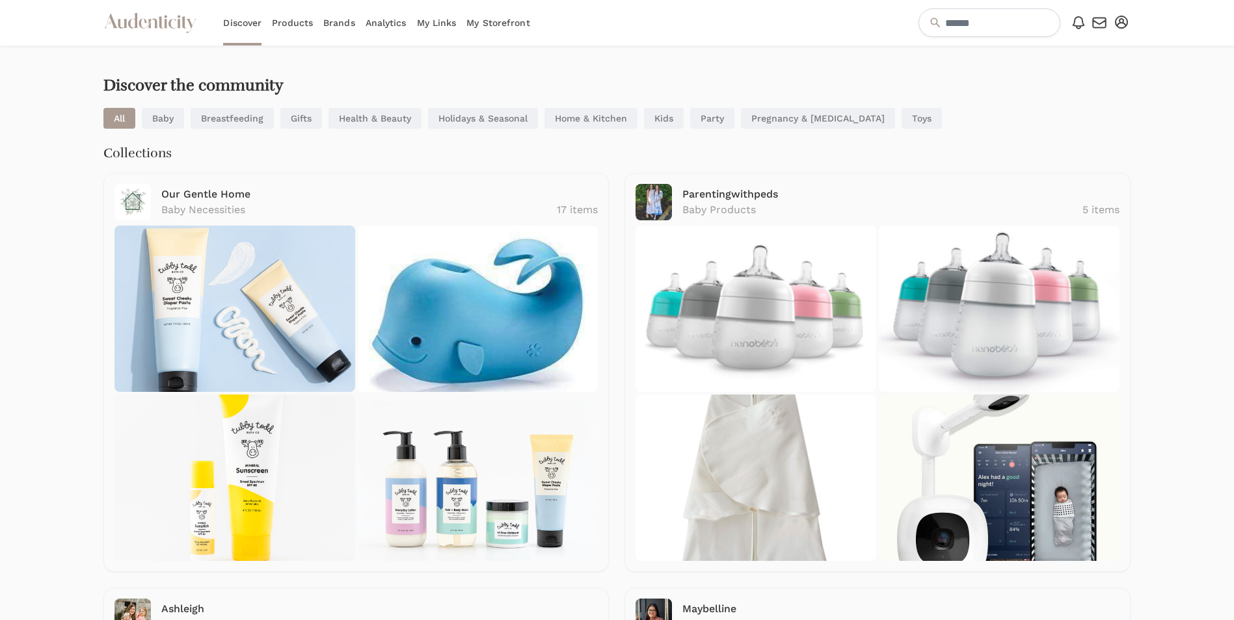
click at [291, 21] on link "Products" at bounding box center [292, 23] width 41 height 46
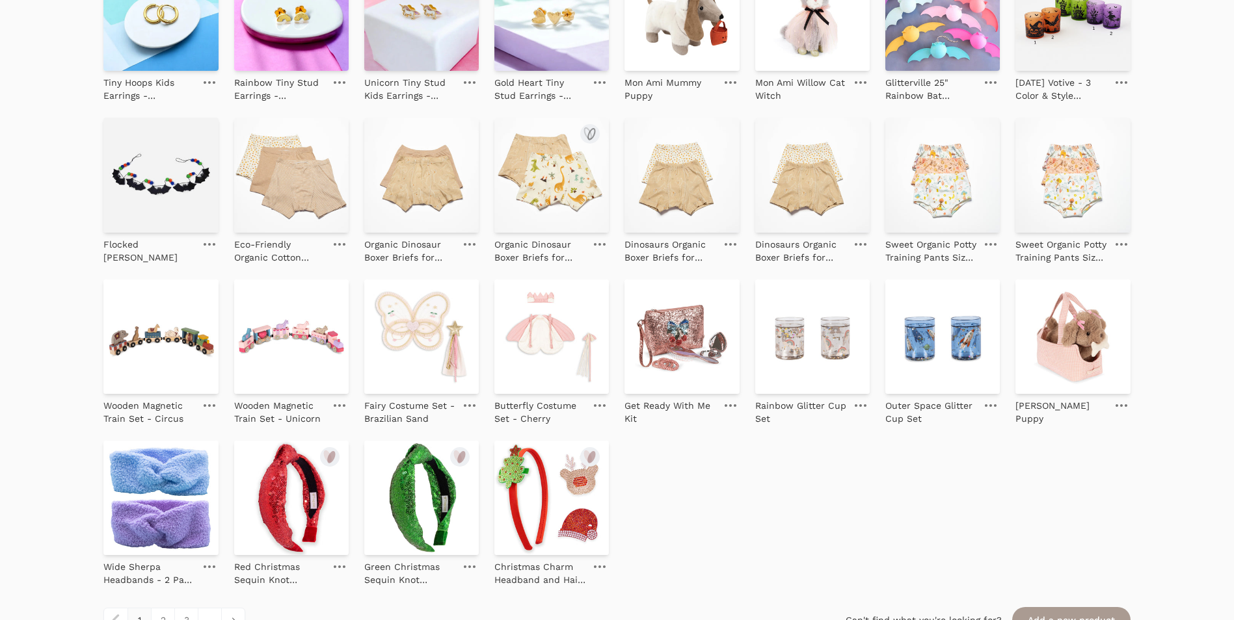
scroll to position [929, 0]
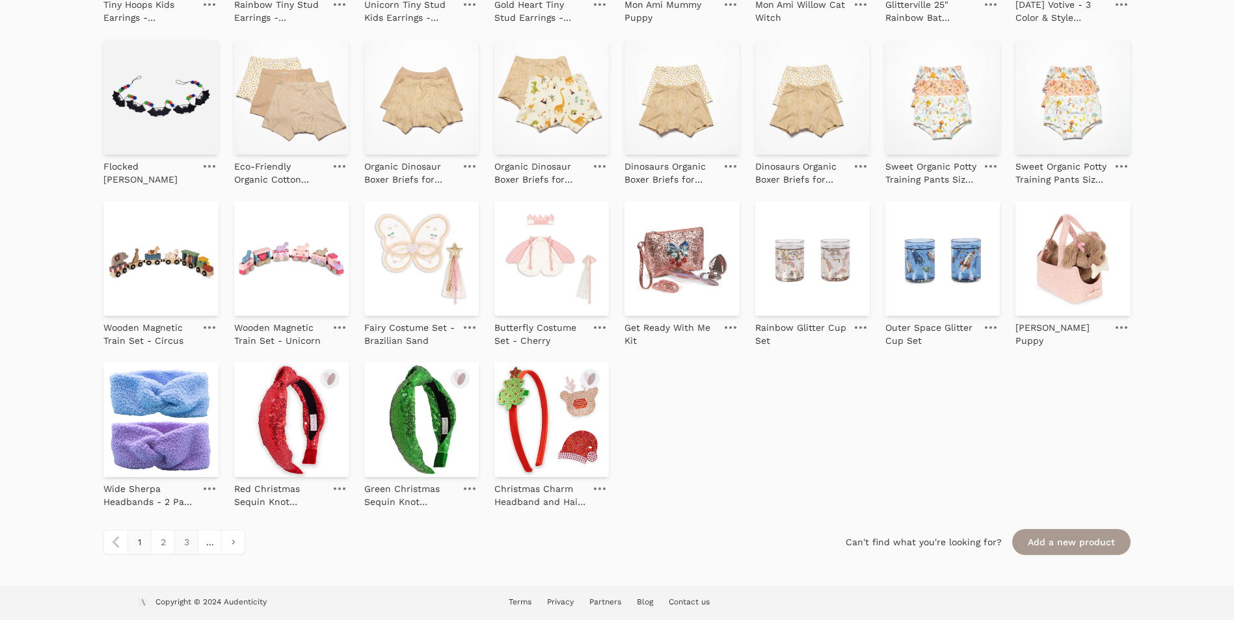
click at [175, 546] on link "3" at bounding box center [185, 542] width 23 height 23
click at [166, 547] on link "2" at bounding box center [162, 542] width 23 height 23
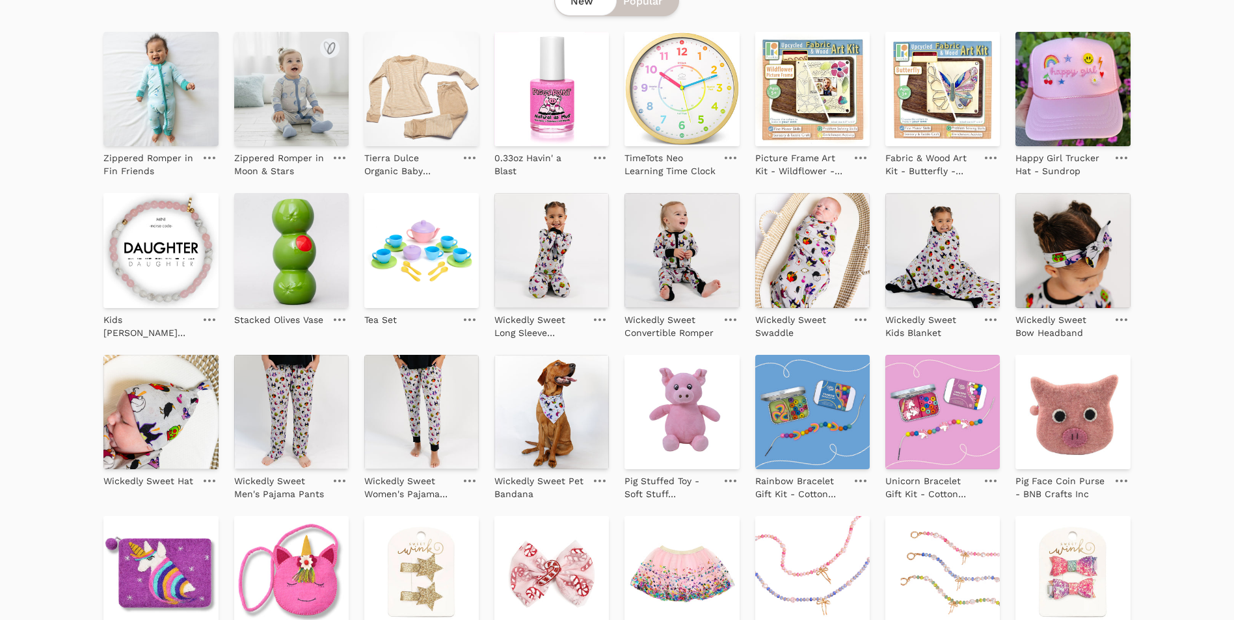
scroll to position [130, 0]
click at [200, 206] on icon "submit" at bounding box center [201, 209] width 7 height 11
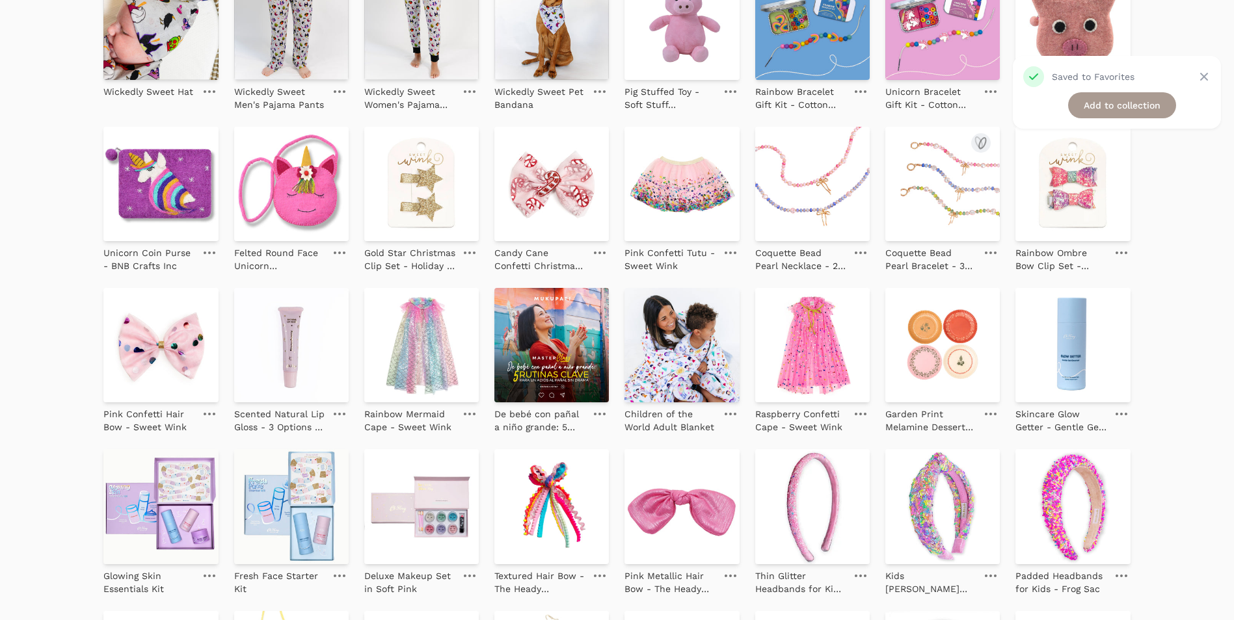
scroll to position [520, 0]
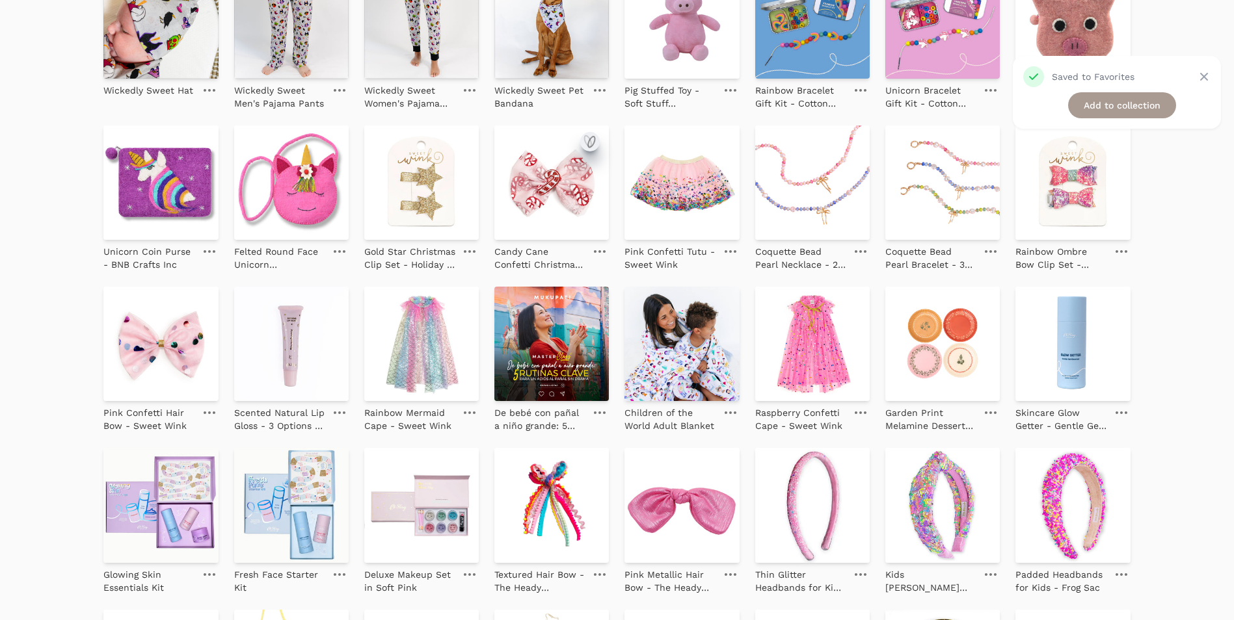
click at [582, 144] on icon "submit" at bounding box center [590, 142] width 16 height 16
click at [464, 140] on icon "submit" at bounding box center [461, 142] width 7 height 11
click at [328, 147] on icon "submit" at bounding box center [331, 142] width 7 height 11
click at [329, 306] on icon "submit" at bounding box center [330, 303] width 16 height 16
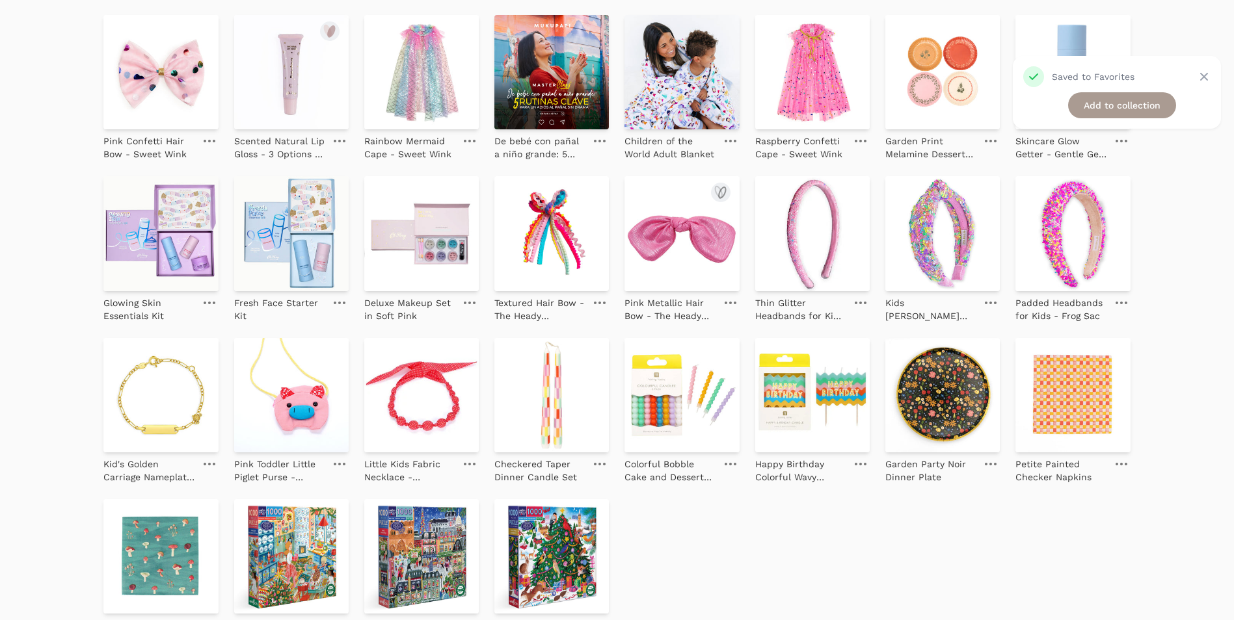
scroll to position [929, 0]
